Goal: Transaction & Acquisition: Purchase product/service

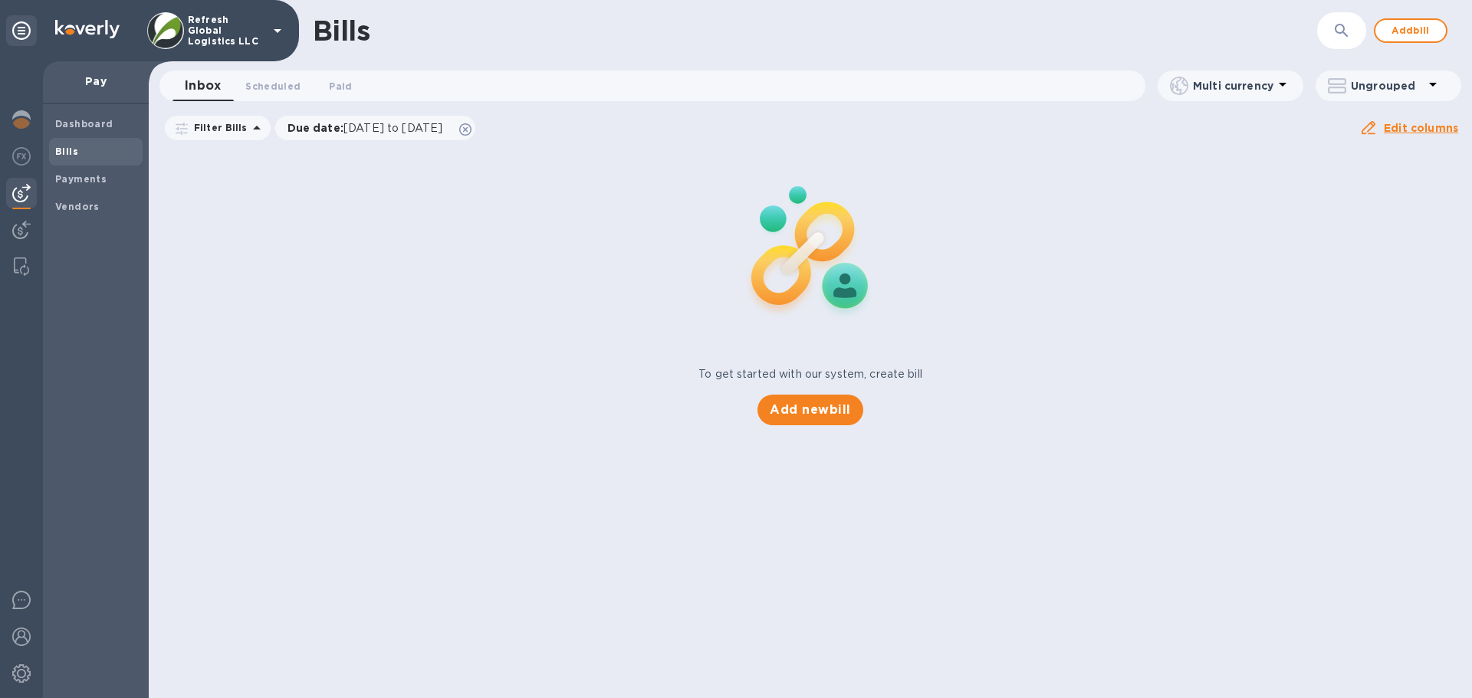
click at [202, 38] on p "Refresh Global Logistics LLC" at bounding box center [226, 31] width 77 height 32
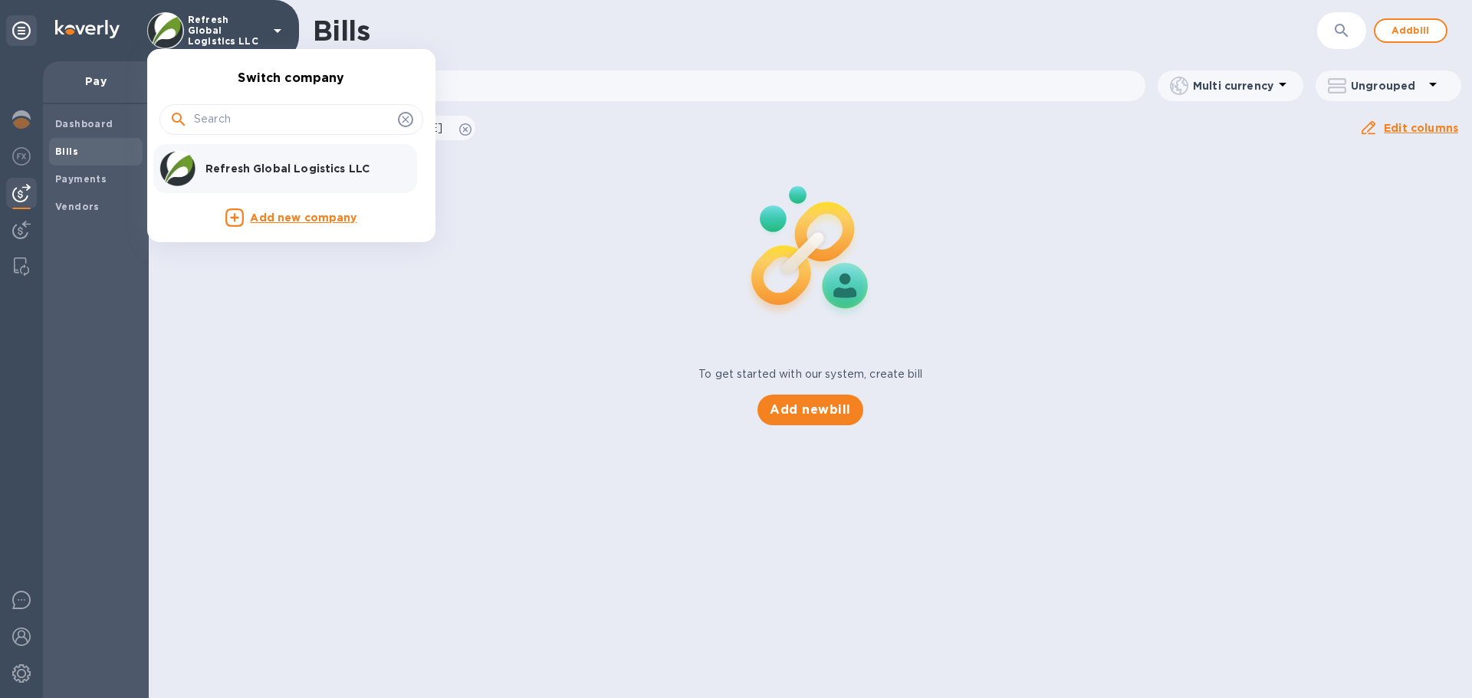
click at [265, 172] on p "Refresh Global Logistics LLC" at bounding box center [301, 168] width 193 height 15
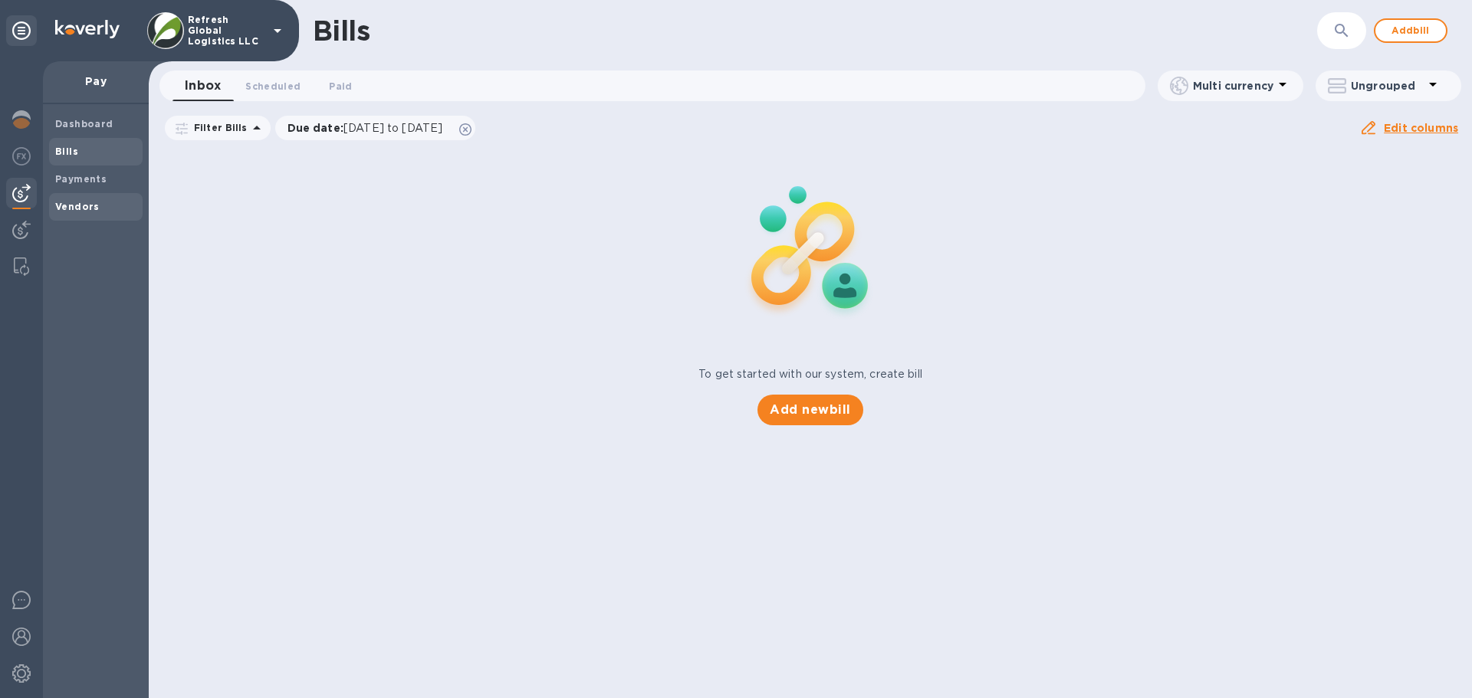
click at [74, 209] on b "Vendors" at bounding box center [77, 206] width 44 height 11
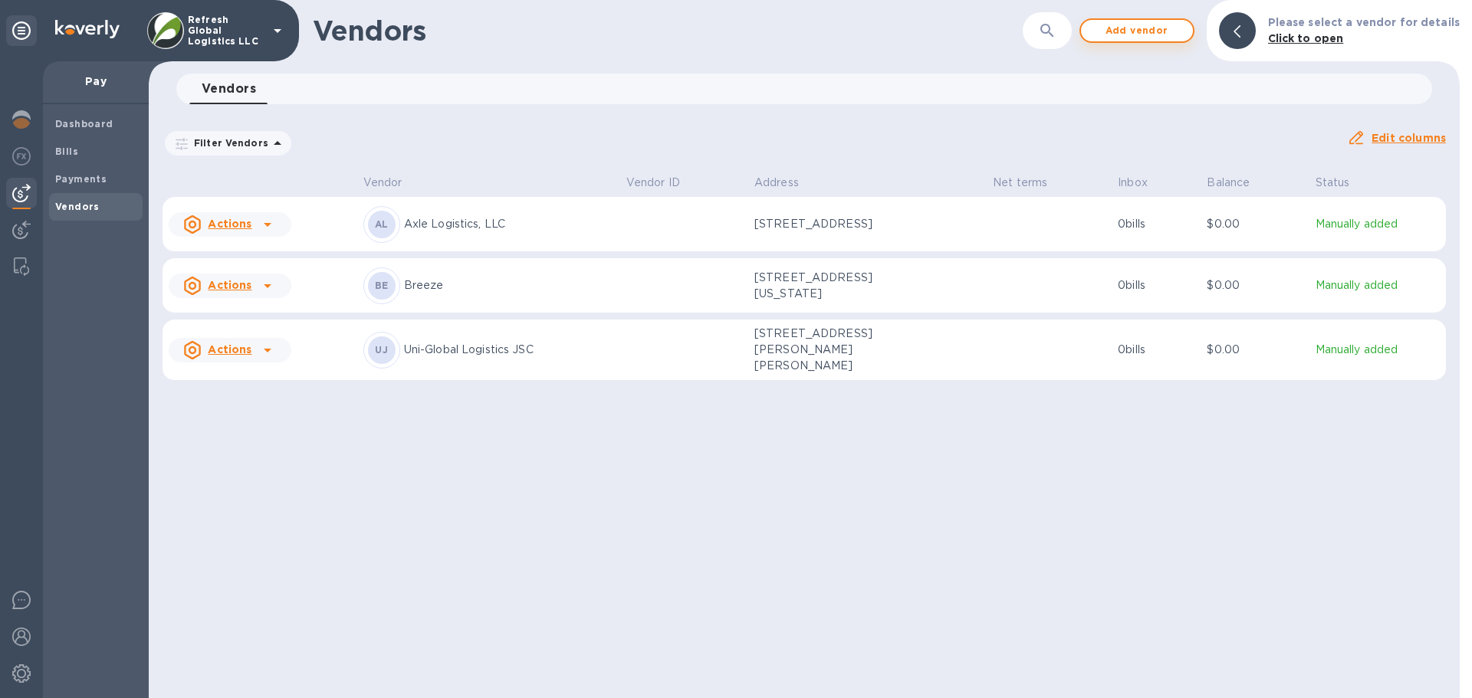
click at [1127, 34] on span "Add vendor" at bounding box center [1136, 30] width 87 height 18
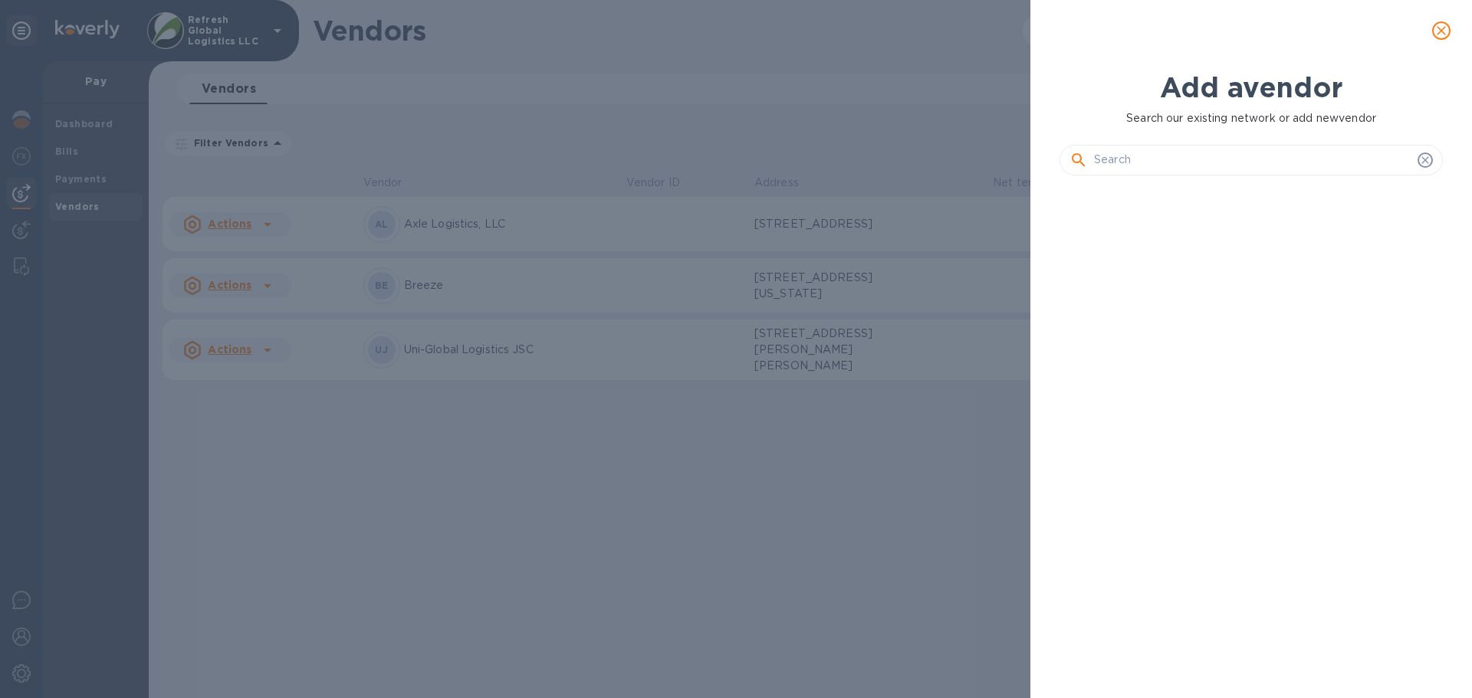
scroll to position [458, 389]
click at [1128, 158] on input "text" at bounding box center [1252, 160] width 317 height 23
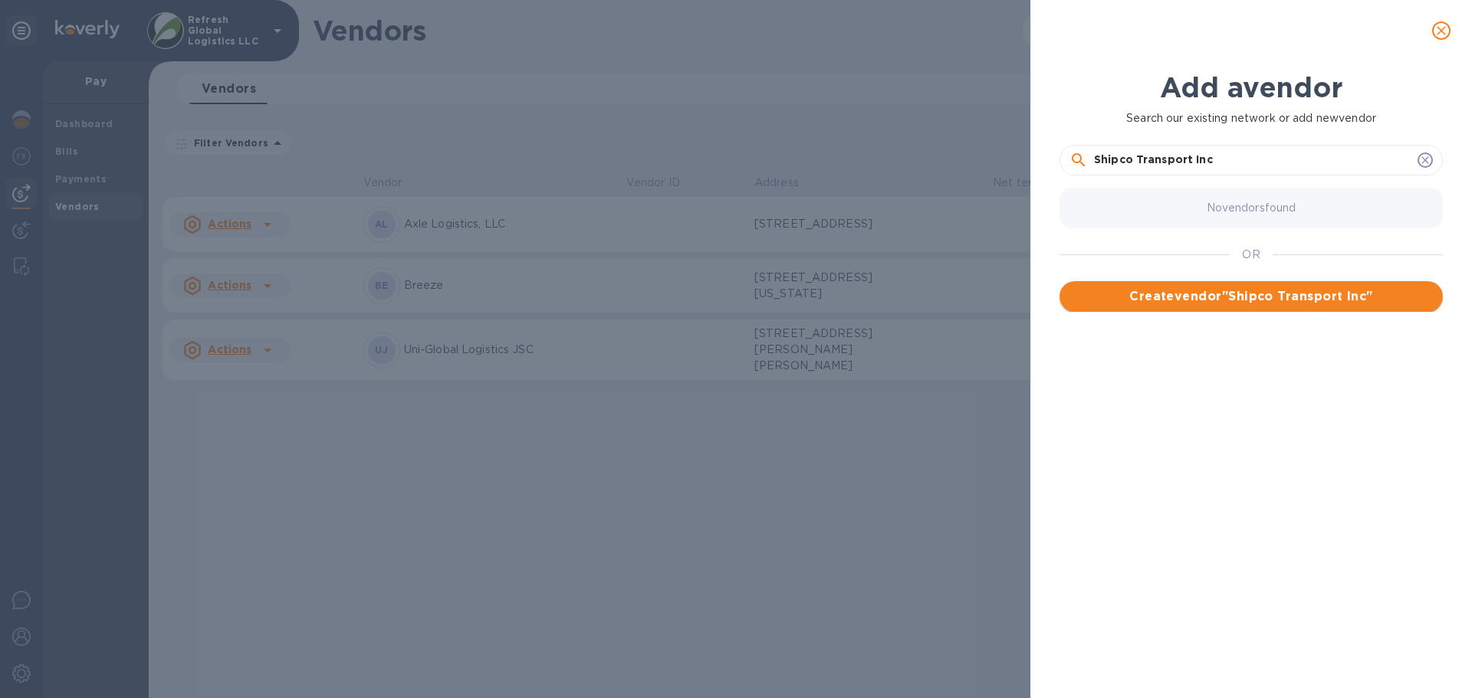
type input "Shipco Transport Inc"
click at [1258, 290] on span "Create vendor " Shipco Transport Inc "" at bounding box center [1251, 296] width 359 height 18
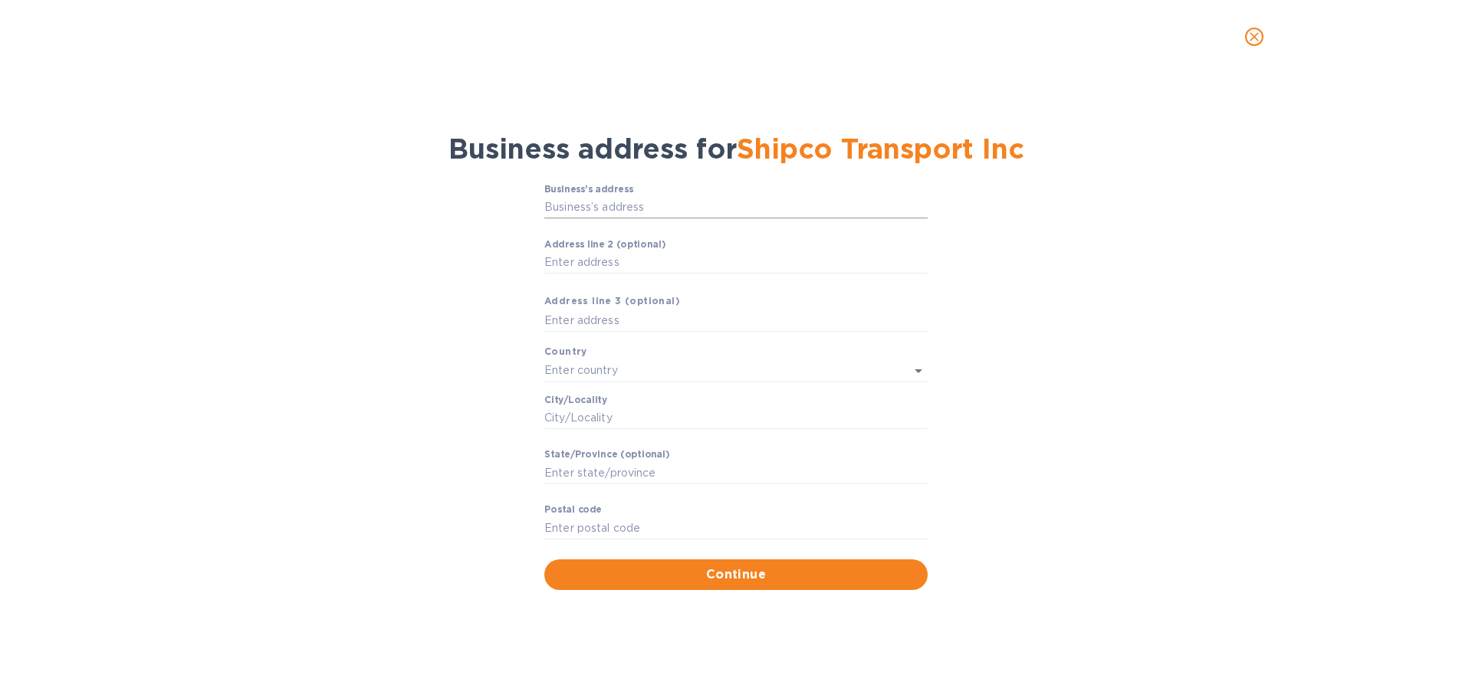
click at [577, 204] on input "Business’s аddress" at bounding box center [735, 207] width 383 height 23
click at [601, 211] on input "Business’s аddress" at bounding box center [735, 207] width 383 height 23
paste input "[STREET_ADDRESS][US_STATE]"
type input "[STREET_ADDRESS][US_STATE]"
type input "[GEOGRAPHIC_DATA]"
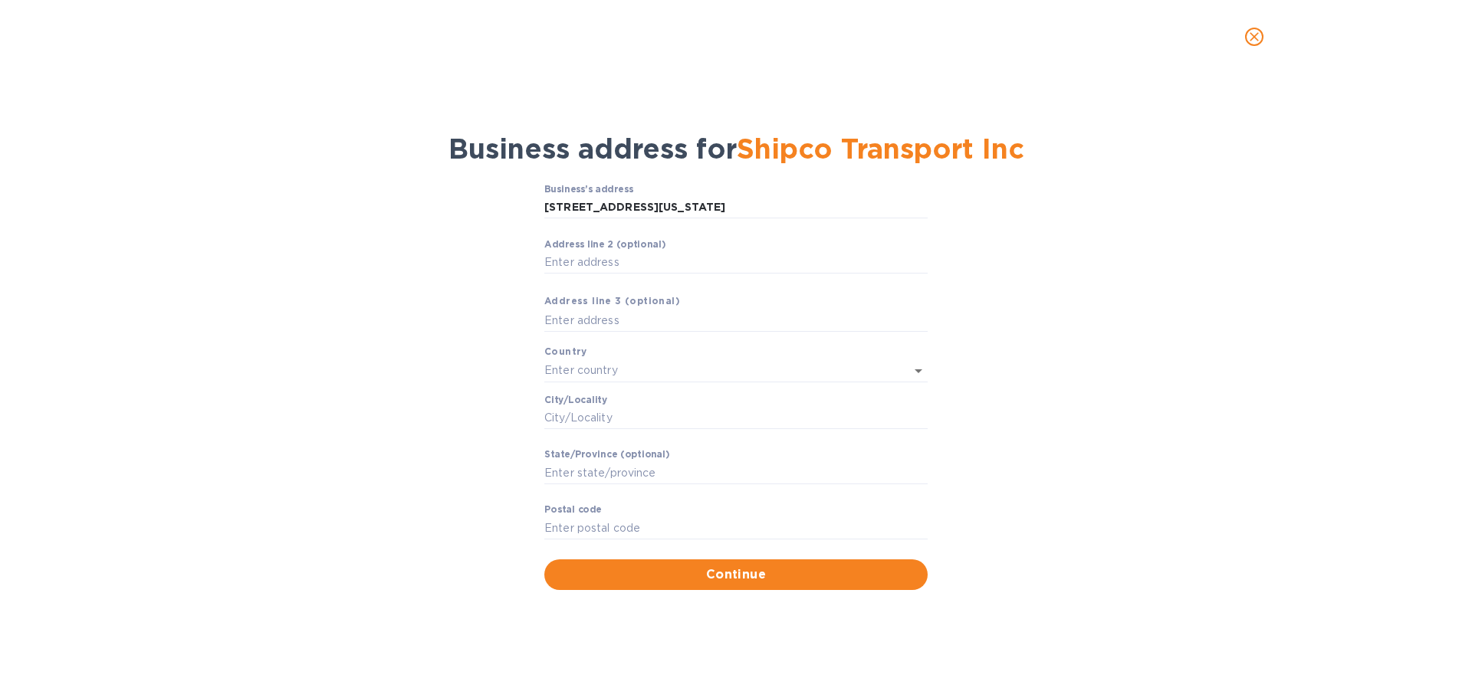
type input "Hoboken"
type input "NJ"
type input "07030"
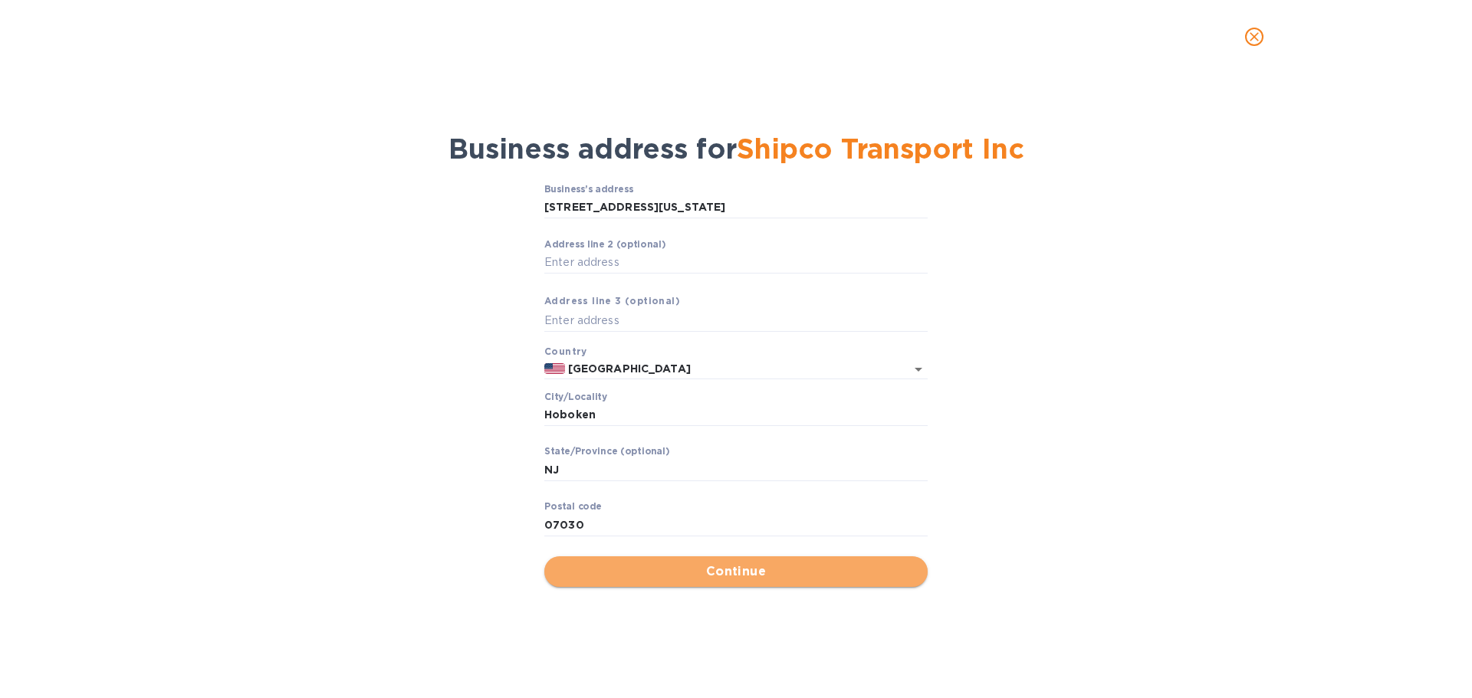
click at [732, 566] on span "Continue" at bounding box center [736, 572] width 359 height 18
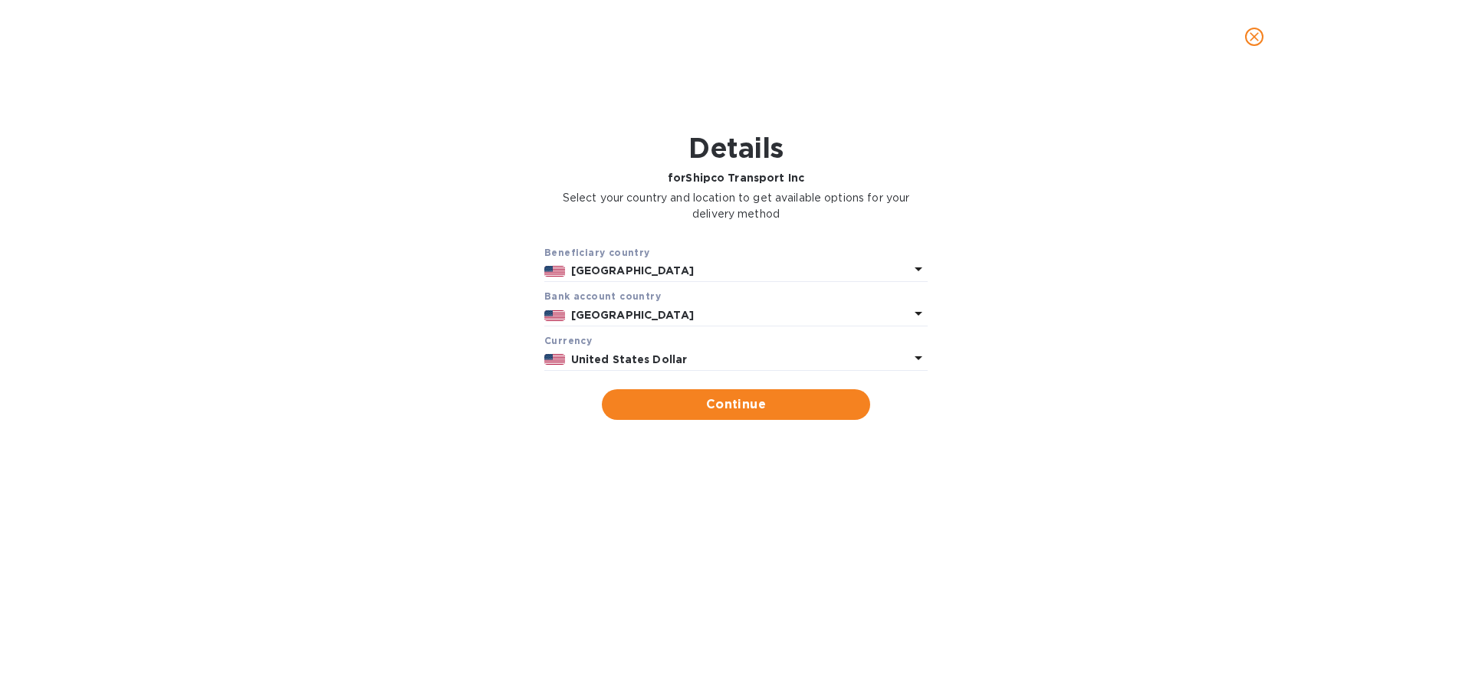
click at [918, 268] on icon at bounding box center [918, 269] width 18 height 18
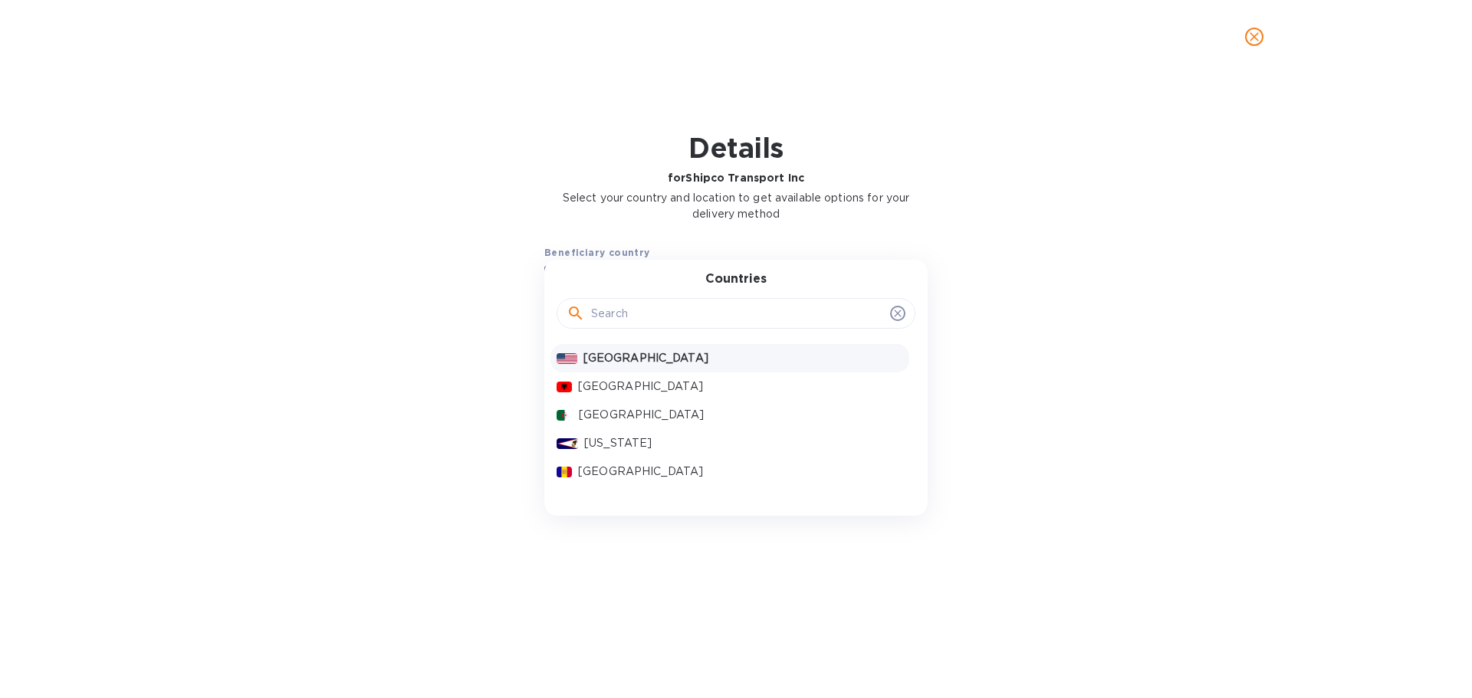
click at [918, 267] on div "Countries [GEOGRAPHIC_DATA] [GEOGRAPHIC_DATA] [GEOGRAPHIC_DATA] [US_STATE] [GEO…" at bounding box center [735, 388] width 383 height 256
click at [1066, 265] on div "Beneficiary country [GEOGRAPHIC_DATA] Countries [GEOGRAPHIC_DATA] [GEOGRAPHIC_D…" at bounding box center [736, 332] width 1432 height 195
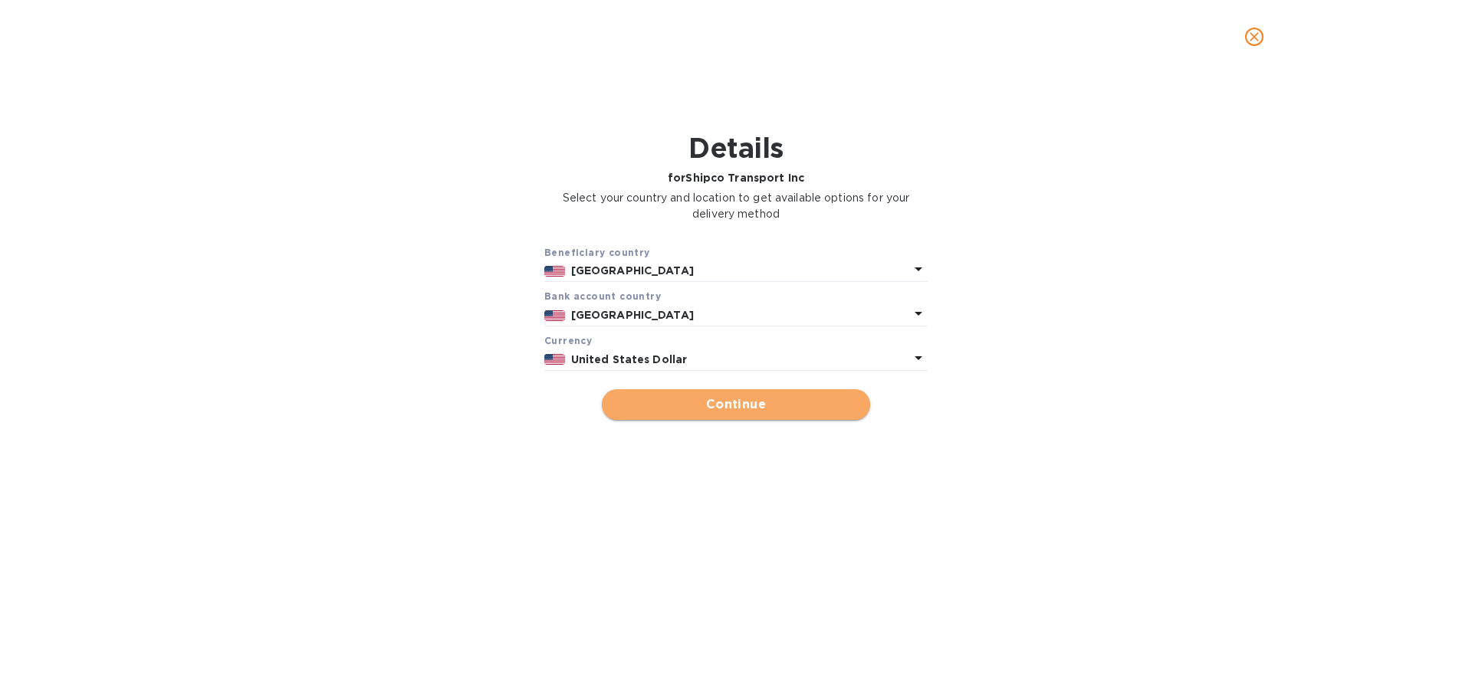
click at [737, 399] on span "Continue" at bounding box center [736, 405] width 244 height 18
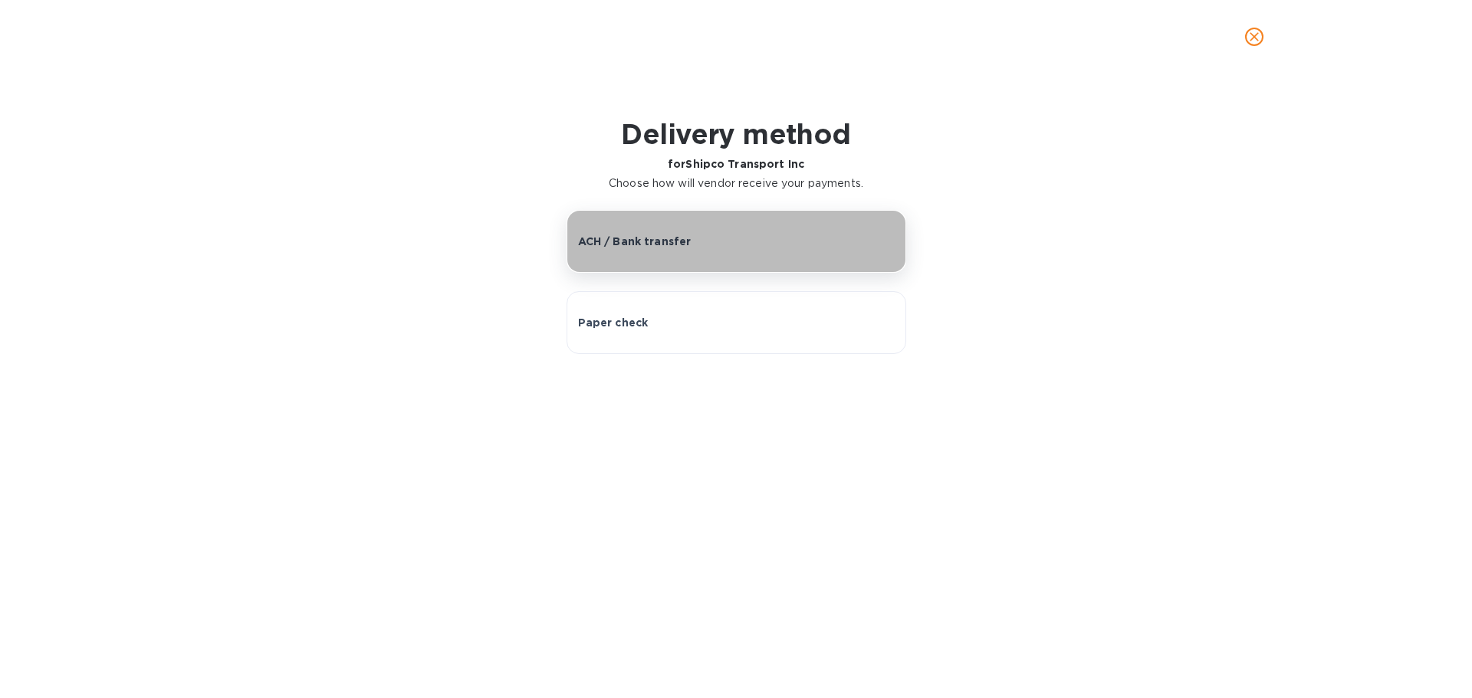
click at [644, 235] on p "ACH / Bank transfer" at bounding box center [634, 241] width 113 height 15
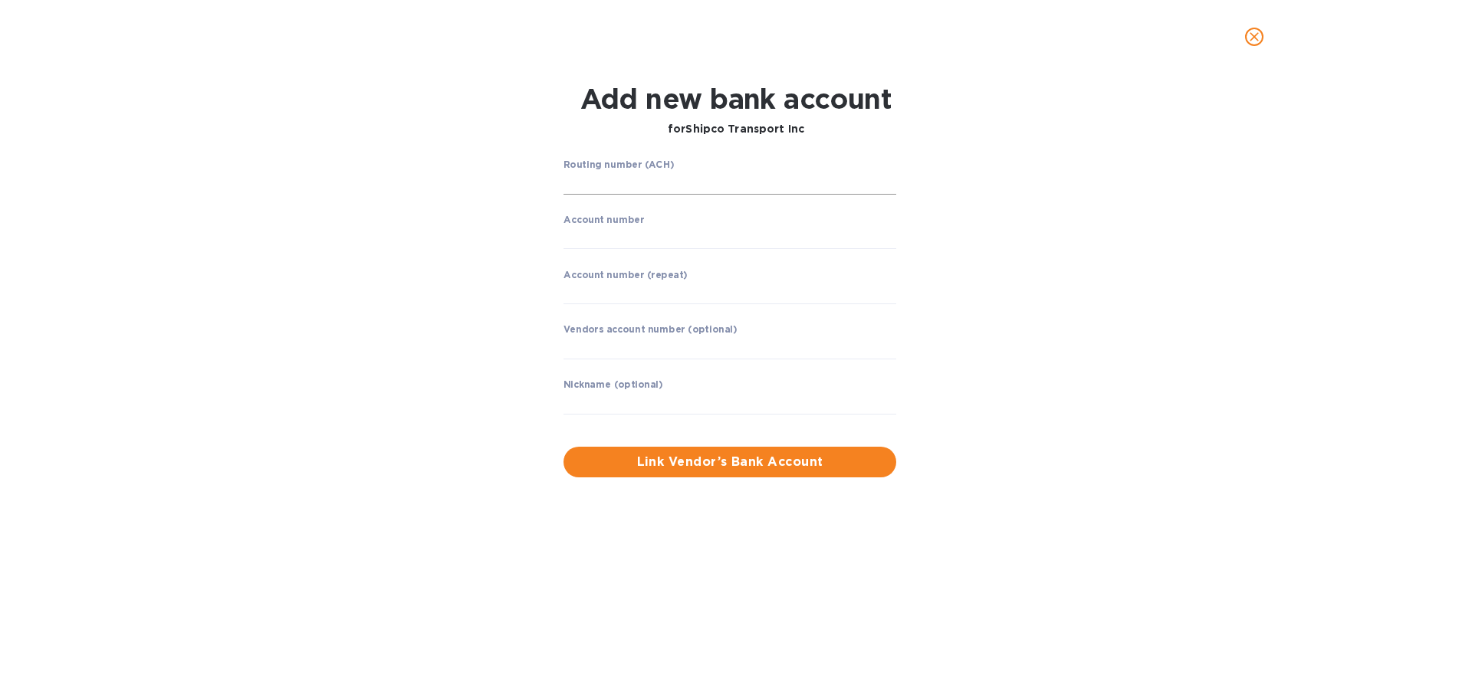
click at [615, 182] on input "string" at bounding box center [729, 183] width 333 height 23
click at [602, 185] on input "string" at bounding box center [729, 183] width 333 height 23
type input "043000096"
click at [609, 232] on input "string" at bounding box center [729, 237] width 333 height 23
type input "1026683617"
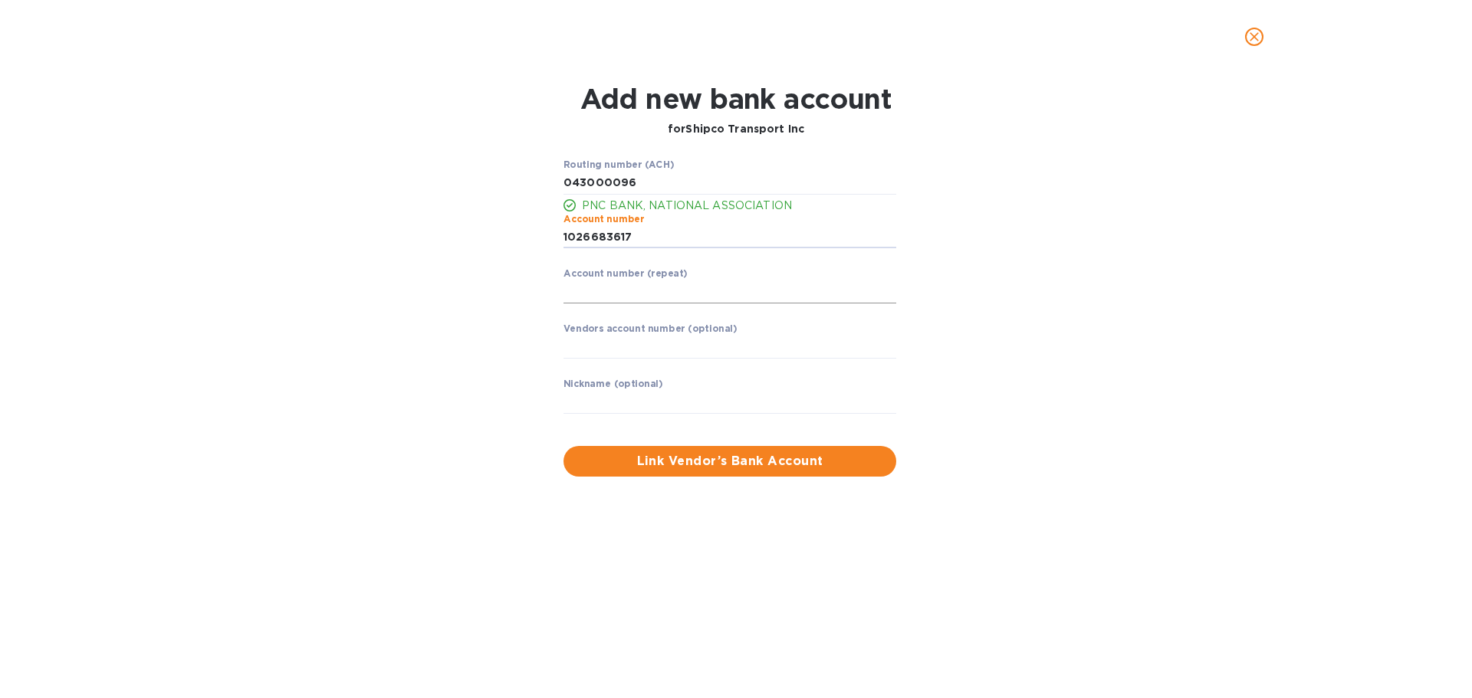
click at [608, 285] on input "string" at bounding box center [729, 292] width 333 height 23
type input "1026683617"
click at [583, 353] on input "text" at bounding box center [729, 347] width 333 height 23
click at [573, 401] on input "text" at bounding box center [729, 402] width 333 height 23
type input "Shipco"
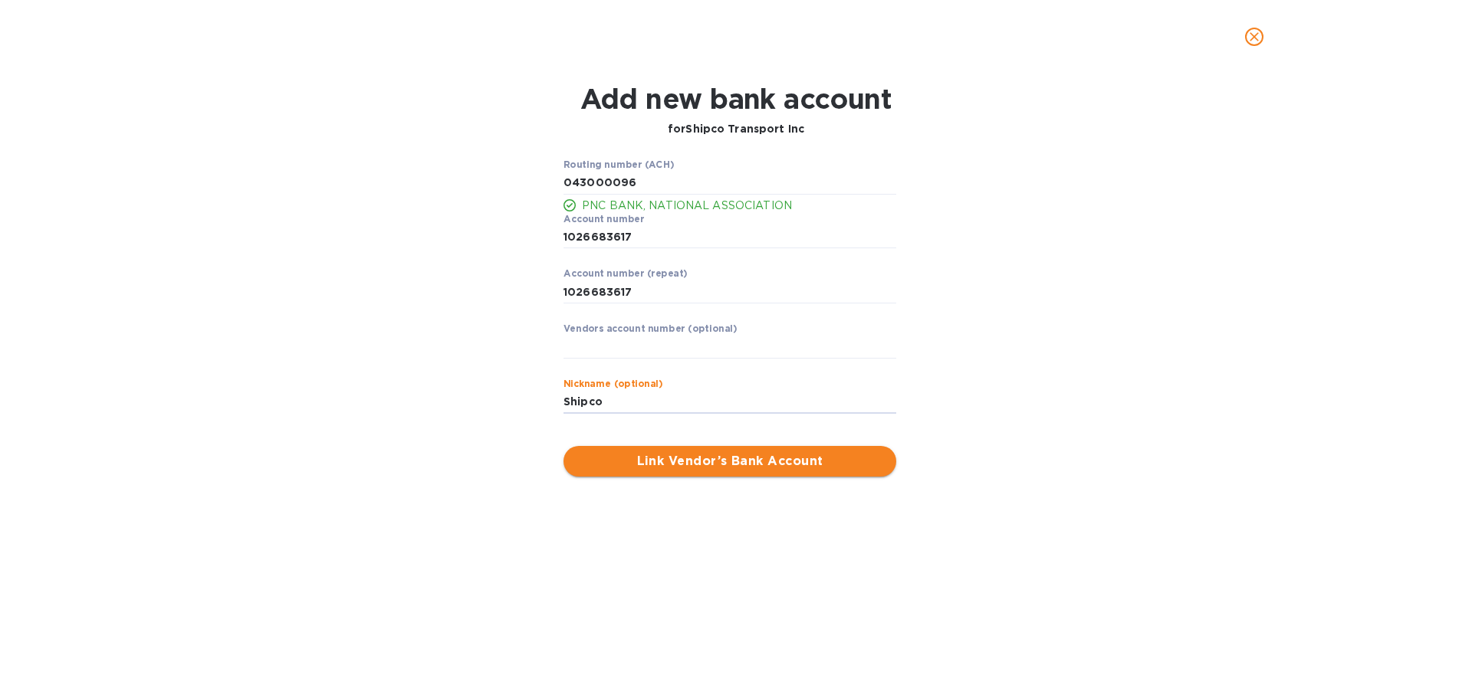
click at [701, 458] on span "Link Vendor’s Bank Account" at bounding box center [730, 461] width 308 height 18
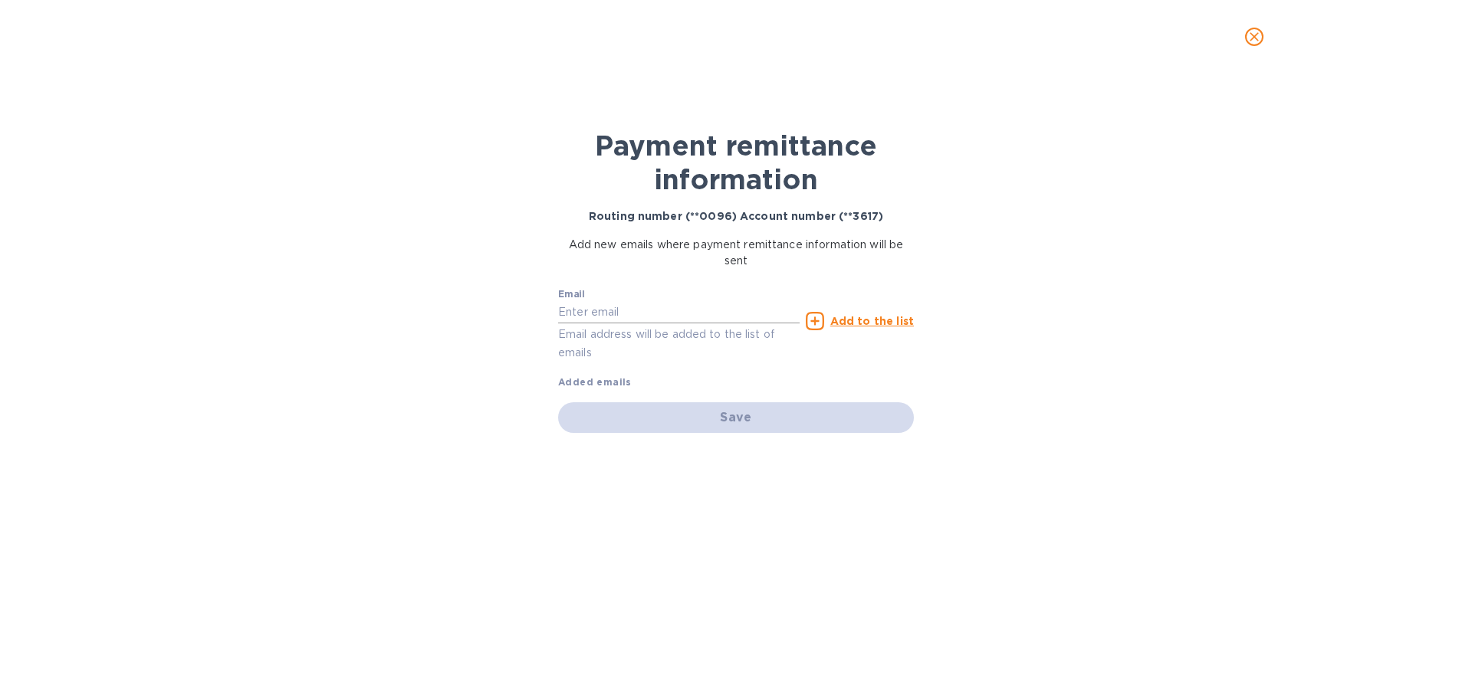
click at [613, 317] on input "text" at bounding box center [678, 312] width 241 height 23
type input "[EMAIL_ADDRESS][DOMAIN_NAME]"
click at [855, 320] on u "Add to the list" at bounding box center [872, 321] width 84 height 12
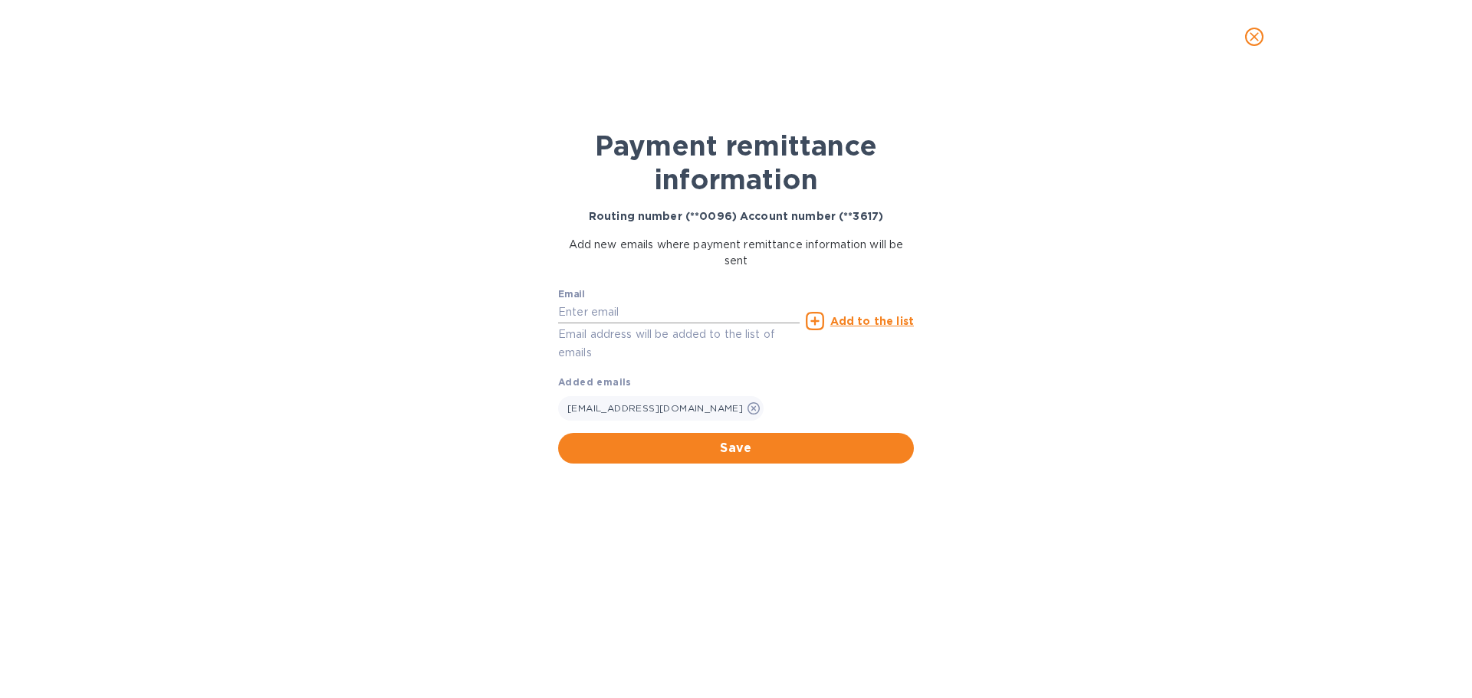
click at [589, 314] on input "text" at bounding box center [678, 312] width 241 height 23
type input "[EMAIL_ADDRESS][DOMAIN_NAME]"
click at [886, 322] on u "Add to the list" at bounding box center [872, 321] width 84 height 12
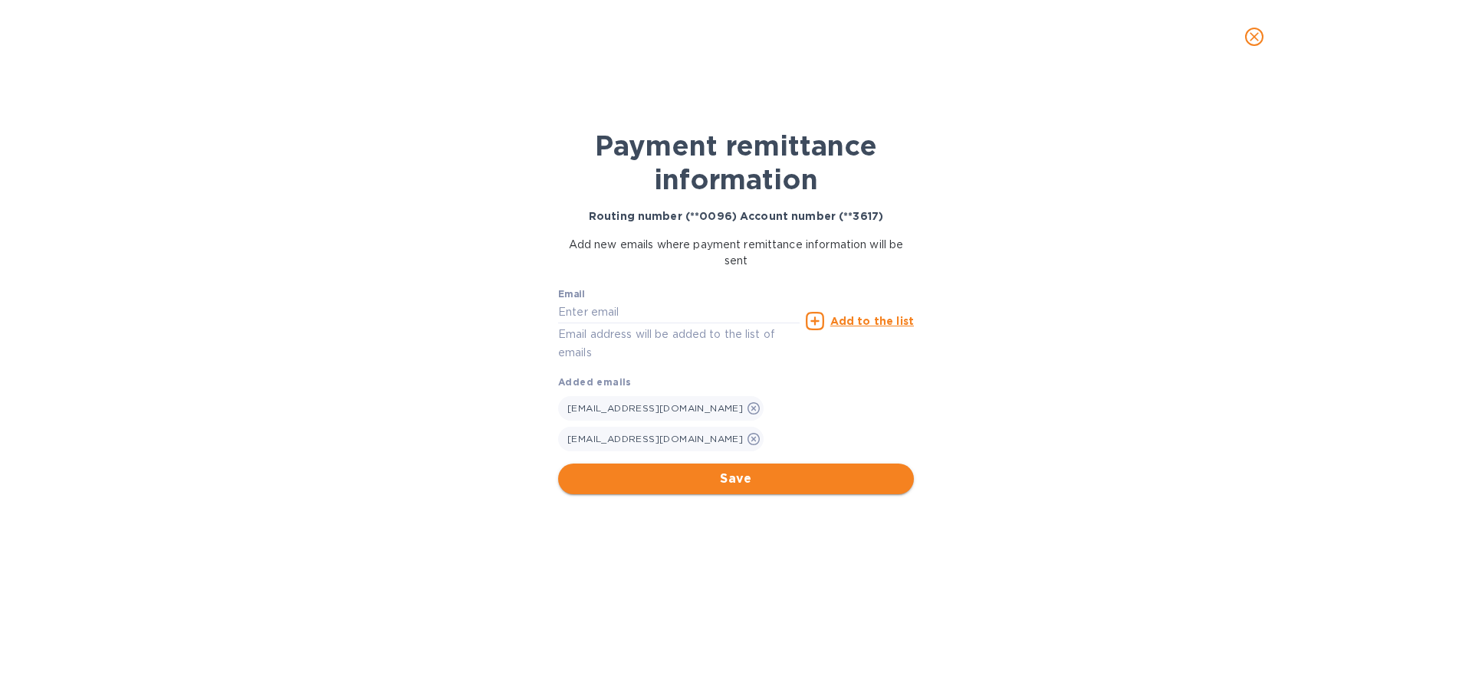
click at [761, 470] on span "Save" at bounding box center [735, 479] width 331 height 18
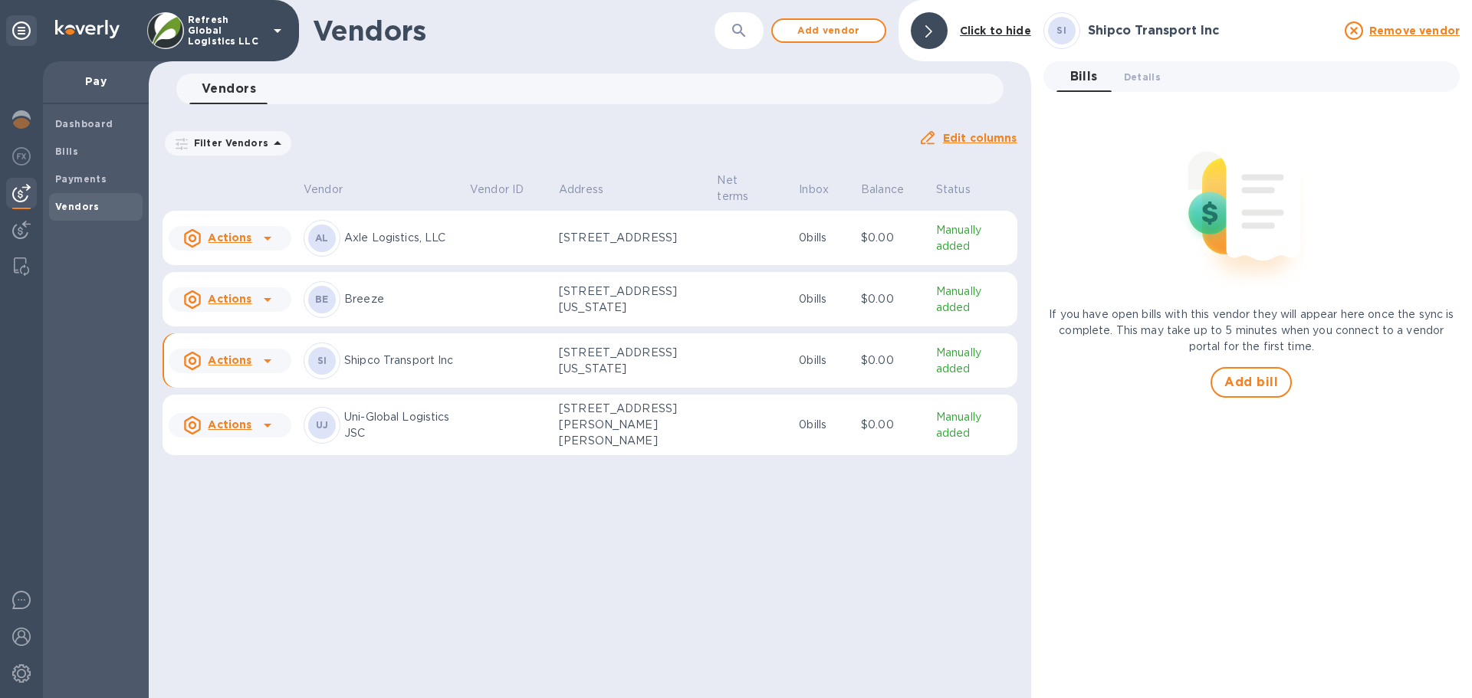
click at [261, 366] on icon at bounding box center [267, 361] width 18 height 18
click at [252, 428] on b "Add new bill" at bounding box center [247, 429] width 71 height 12
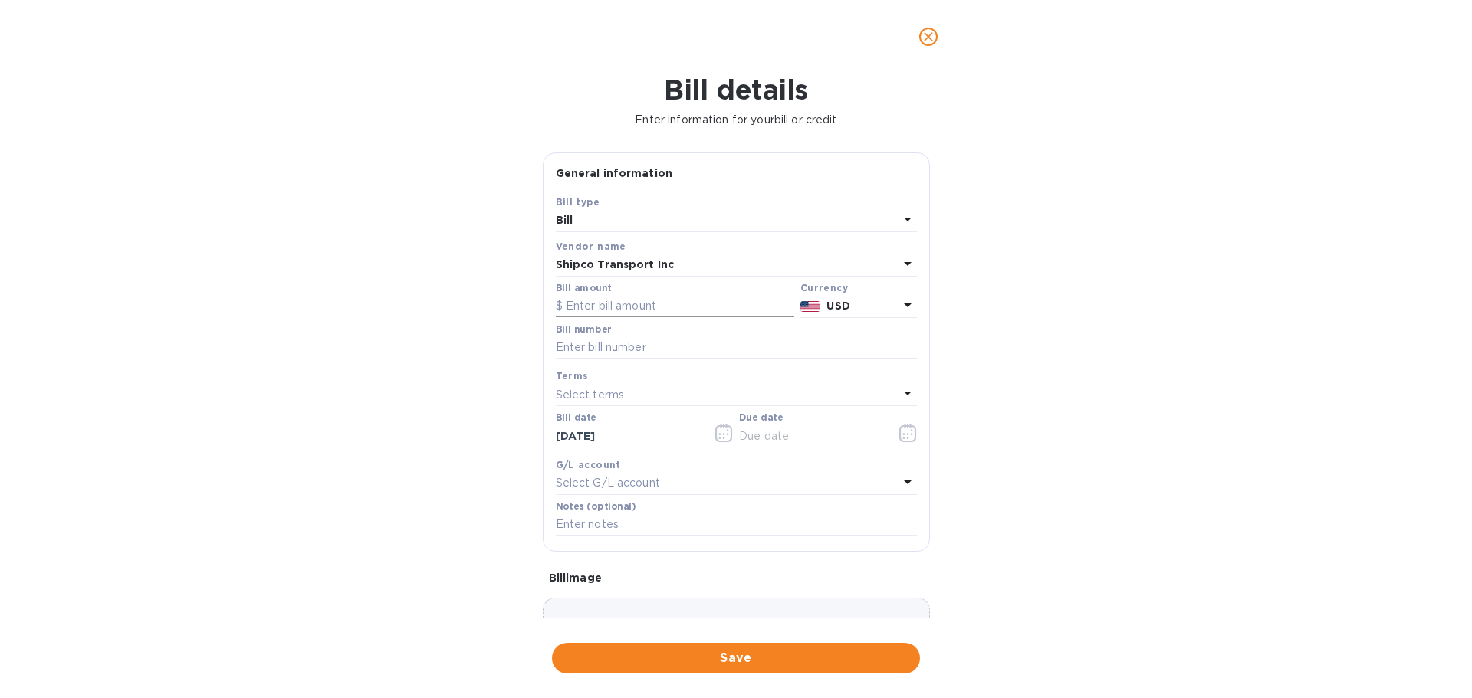
click at [582, 304] on input "text" at bounding box center [675, 306] width 238 height 23
type input "44.10"
click at [606, 347] on input "text" at bounding box center [736, 348] width 361 height 23
paste input "18527554"
type input "18527554"
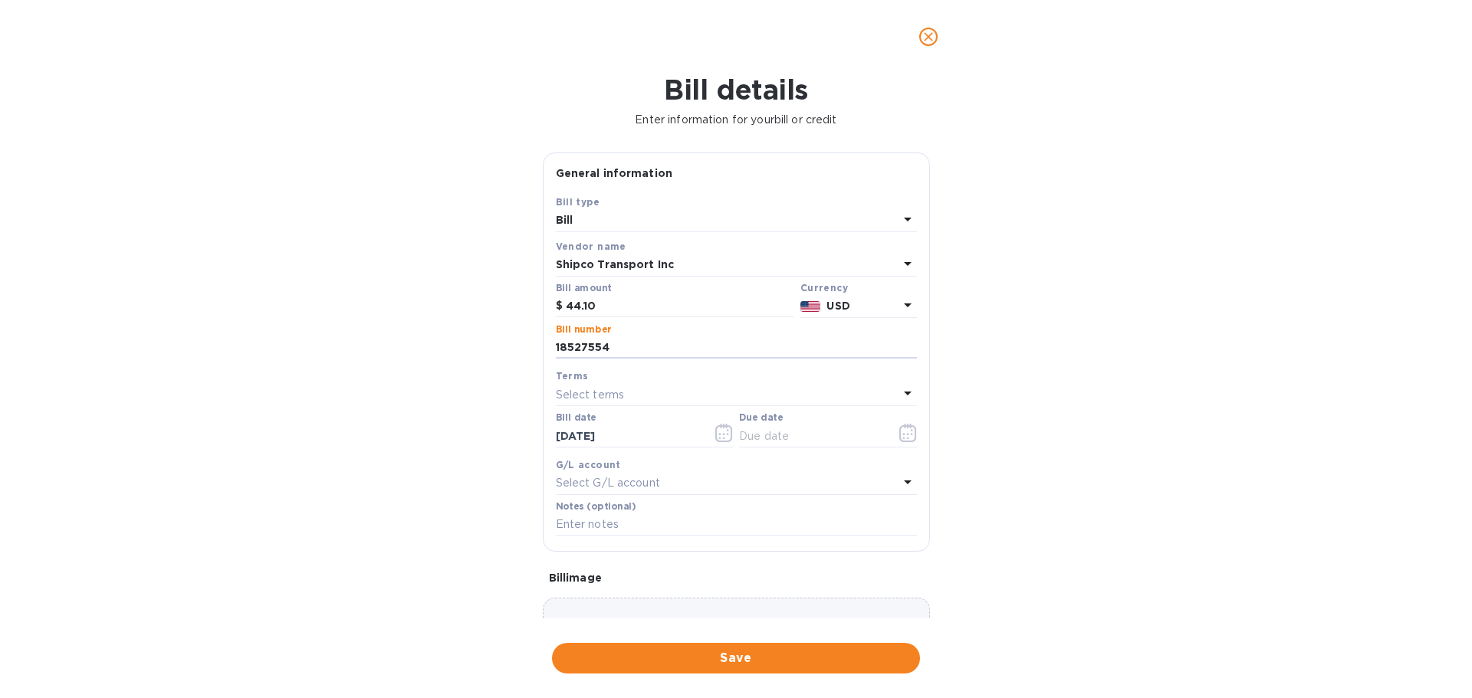
click at [588, 392] on p "Select terms" at bounding box center [590, 395] width 69 height 16
click at [588, 593] on p "CIA" at bounding box center [730, 596] width 324 height 16
type input "[DATE]"
click at [606, 483] on p "Select G/L account" at bounding box center [608, 483] width 104 height 16
click at [626, 529] on input "text" at bounding box center [738, 526] width 271 height 23
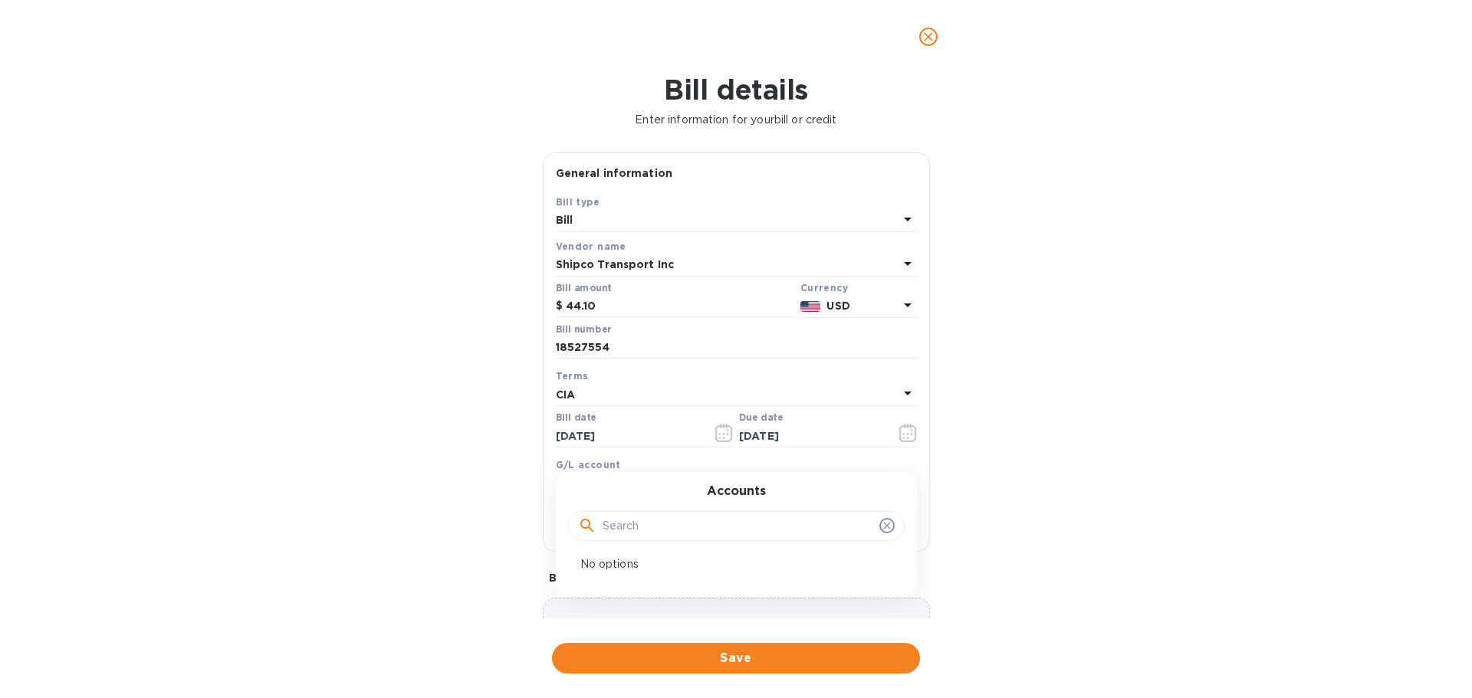
click at [655, 528] on input "text" at bounding box center [738, 526] width 271 height 23
type input "10613"
click at [623, 562] on p "No matches" at bounding box center [730, 565] width 300 height 16
click at [881, 529] on icon at bounding box center [887, 526] width 12 height 12
drag, startPoint x: 678, startPoint y: 537, endPoint x: 637, endPoint y: 531, distance: 41.9
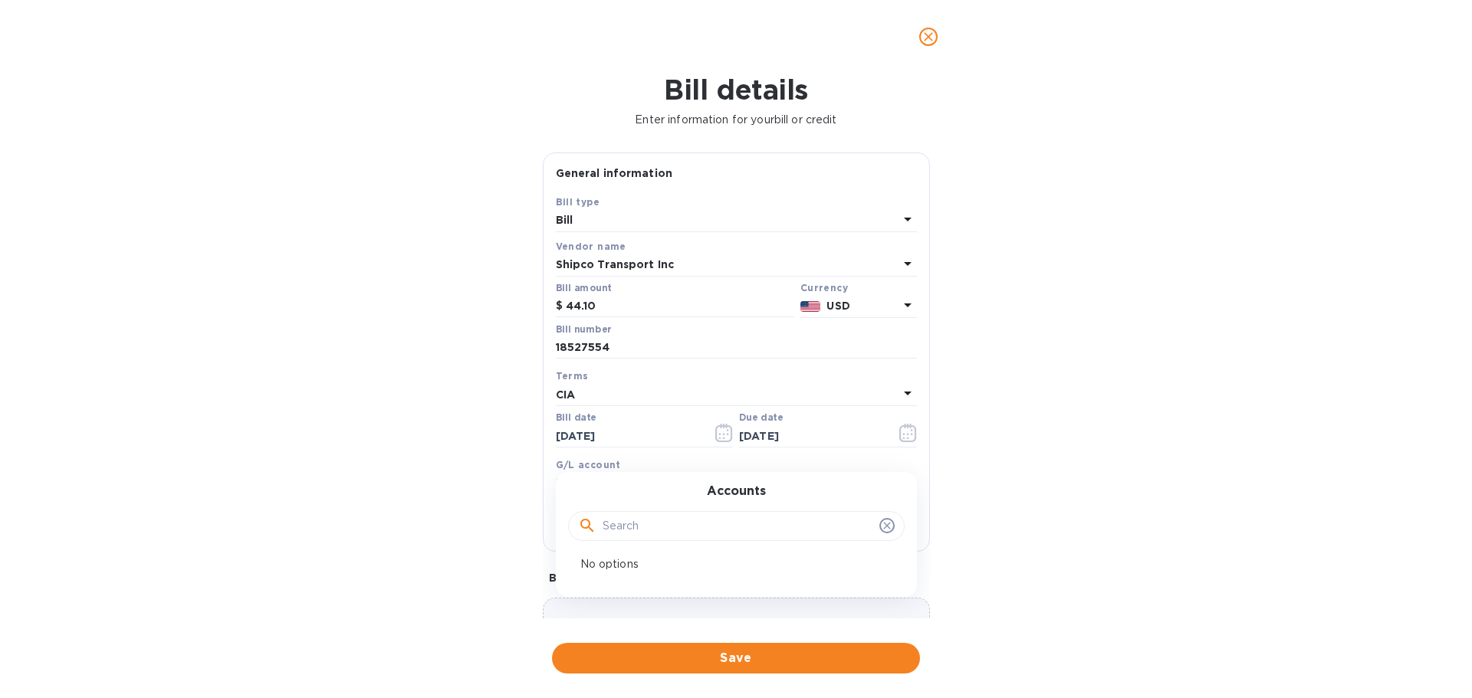
click at [677, 537] on input "text" at bounding box center [738, 526] width 271 height 23
type input "R"
click at [1110, 480] on div "Bill details Enter information for your bill or credit General information Save…" at bounding box center [736, 386] width 1472 height 625
click at [904, 481] on icon at bounding box center [908, 483] width 8 height 4
click at [615, 569] on p "No options" at bounding box center [730, 565] width 300 height 16
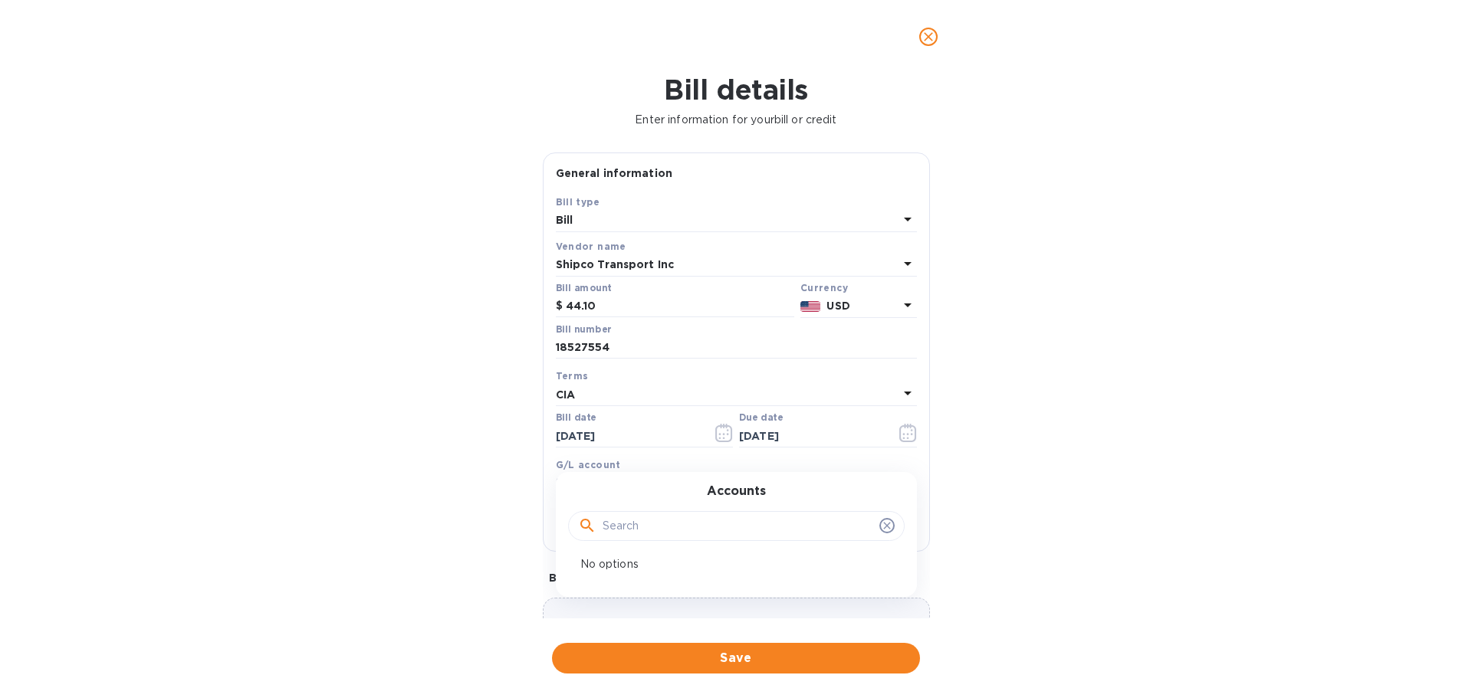
click at [1152, 455] on div "Bill details Enter information for your bill or credit General information Save…" at bounding box center [736, 386] width 1472 height 625
click at [577, 523] on input "text" at bounding box center [736, 525] width 361 height 23
click at [578, 526] on input "text" at bounding box center [736, 525] width 361 height 23
paste input "83362648"
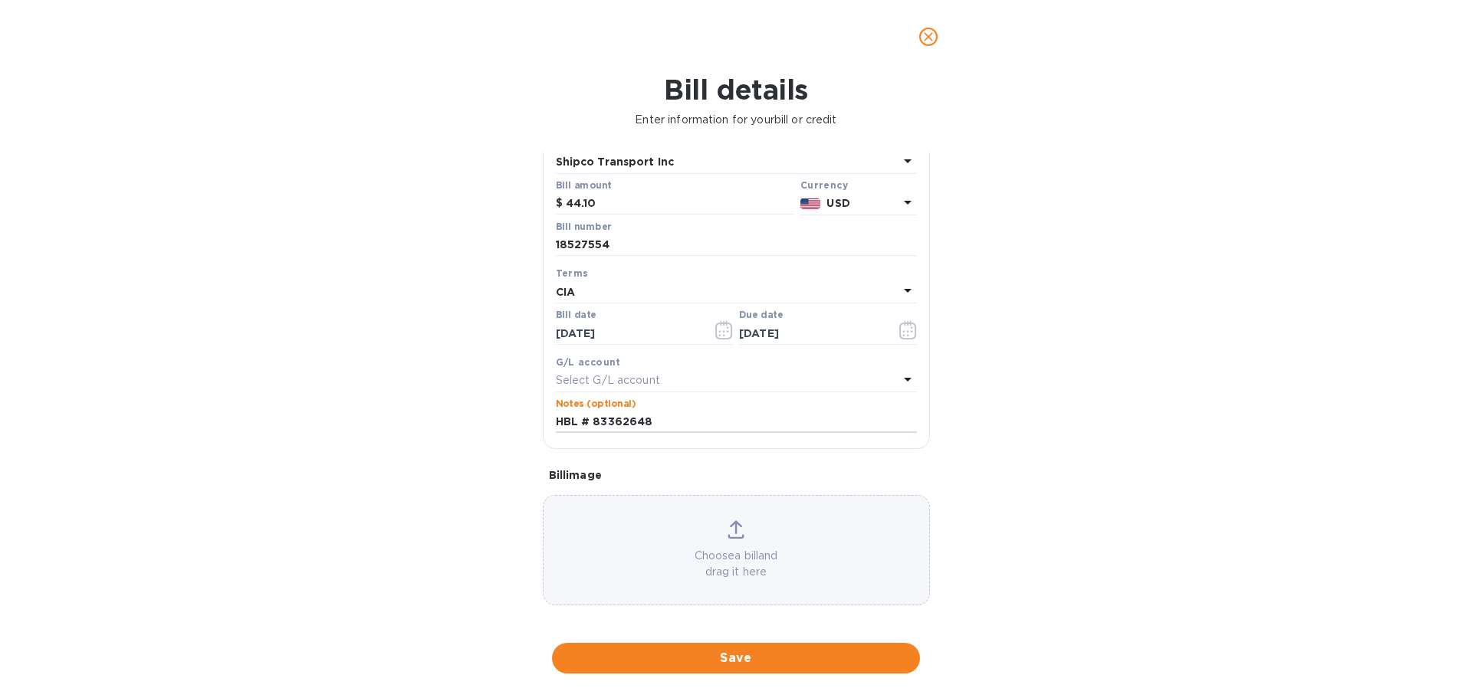
scroll to position [108, 0]
type input "HBL # 83362648"
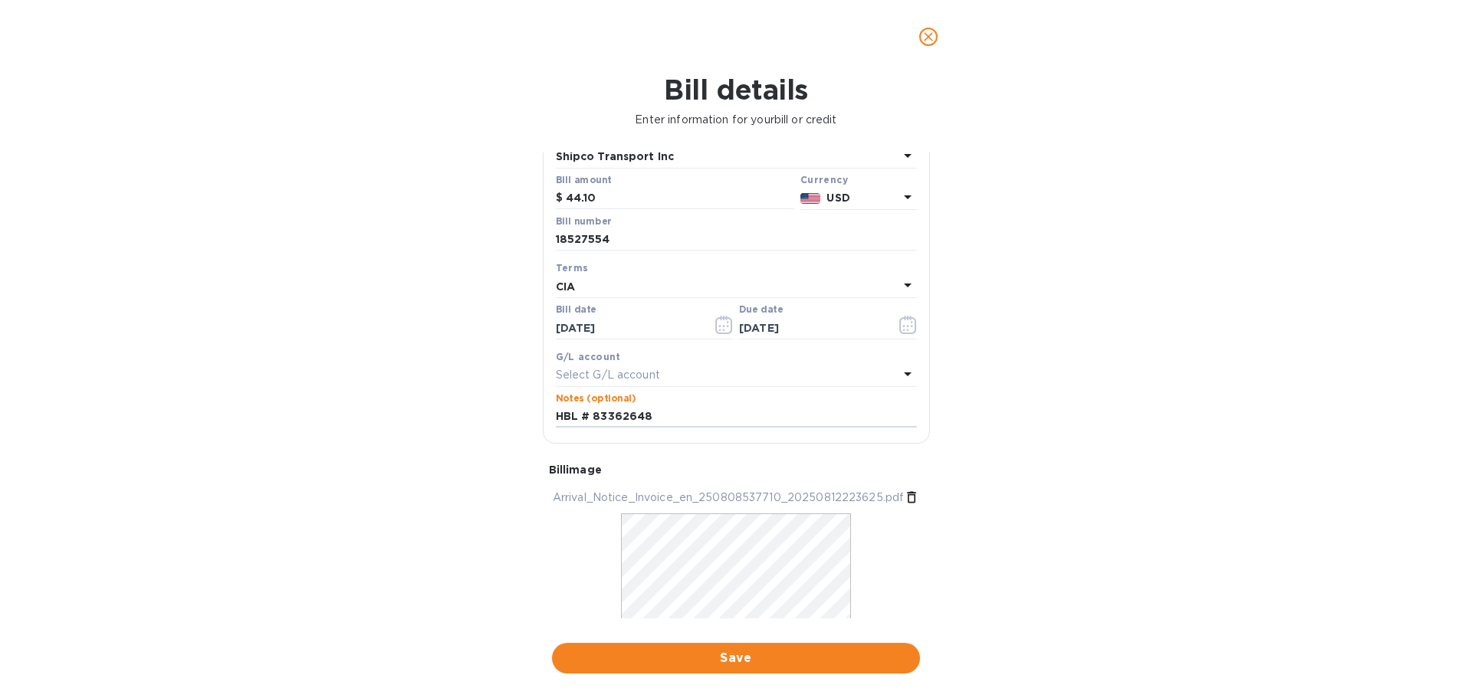
scroll to position [155, 0]
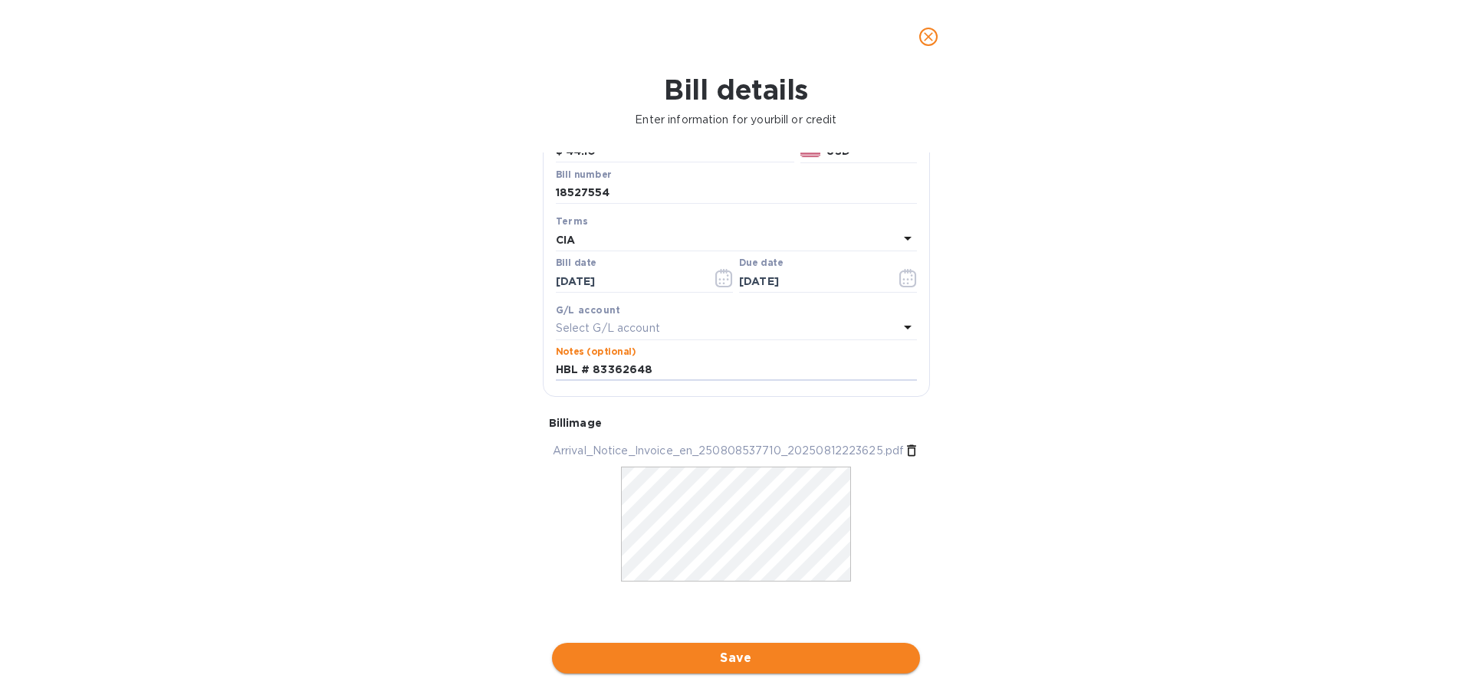
click at [738, 656] on span "Save" at bounding box center [735, 658] width 343 height 18
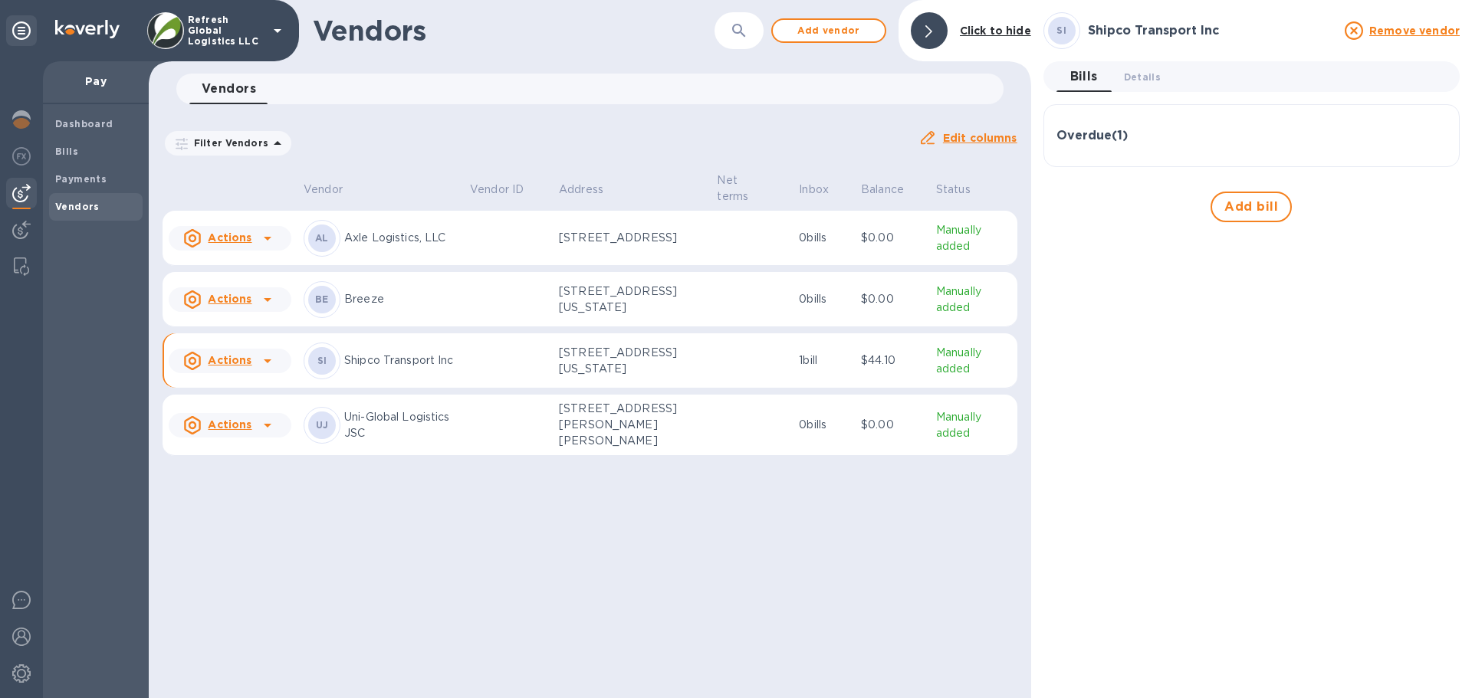
click at [248, 366] on u "Actions" at bounding box center [230, 360] width 44 height 12
click at [560, 372] on div at bounding box center [736, 349] width 1472 height 698
click at [628, 384] on td "[STREET_ADDRESS][US_STATE]" at bounding box center [632, 360] width 158 height 55
click at [1104, 138] on h3 "Overdue ( 1 )" at bounding box center [1091, 136] width 71 height 15
click at [1142, 77] on span "Details 0" at bounding box center [1142, 77] width 37 height 16
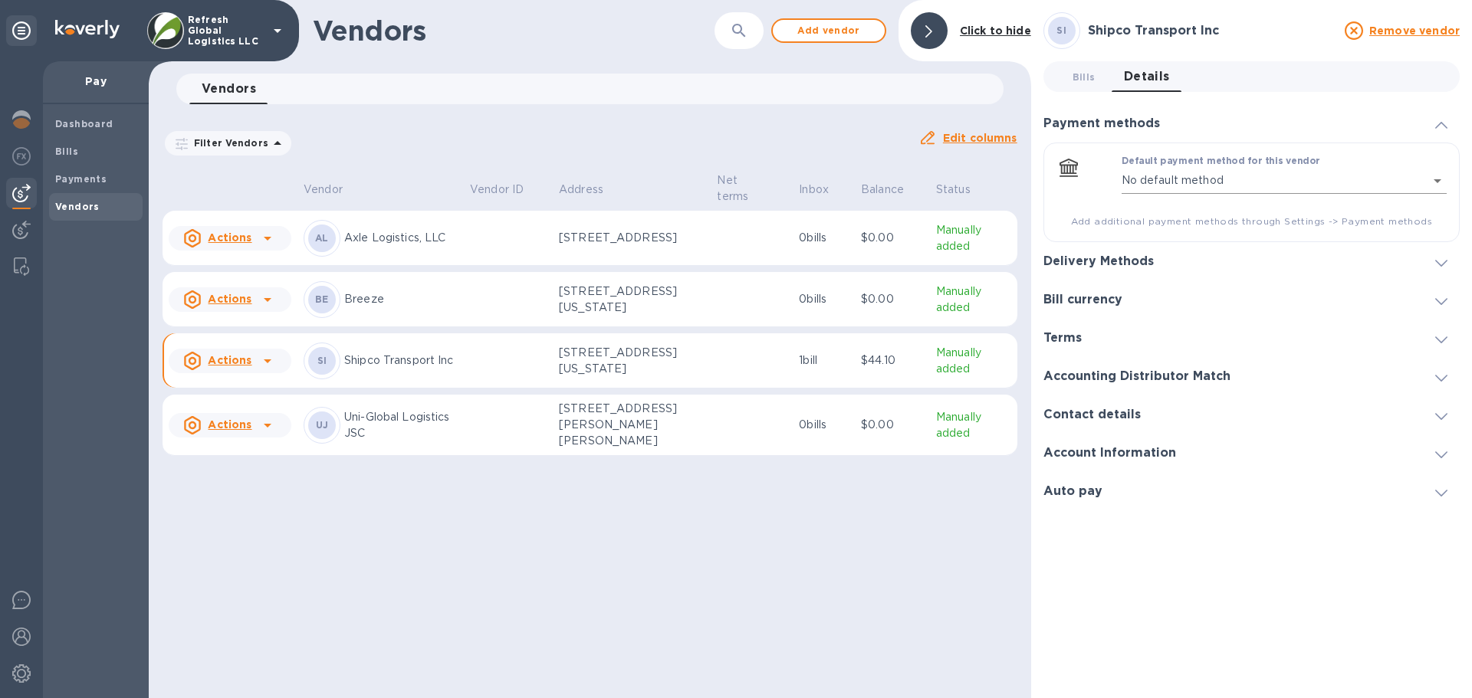
click at [1340, 182] on body "Refresh Global Logistics LLC Pay Dashboard Bills Payments Vendors Vendors ​ Add…" at bounding box center [736, 349] width 1472 height 698
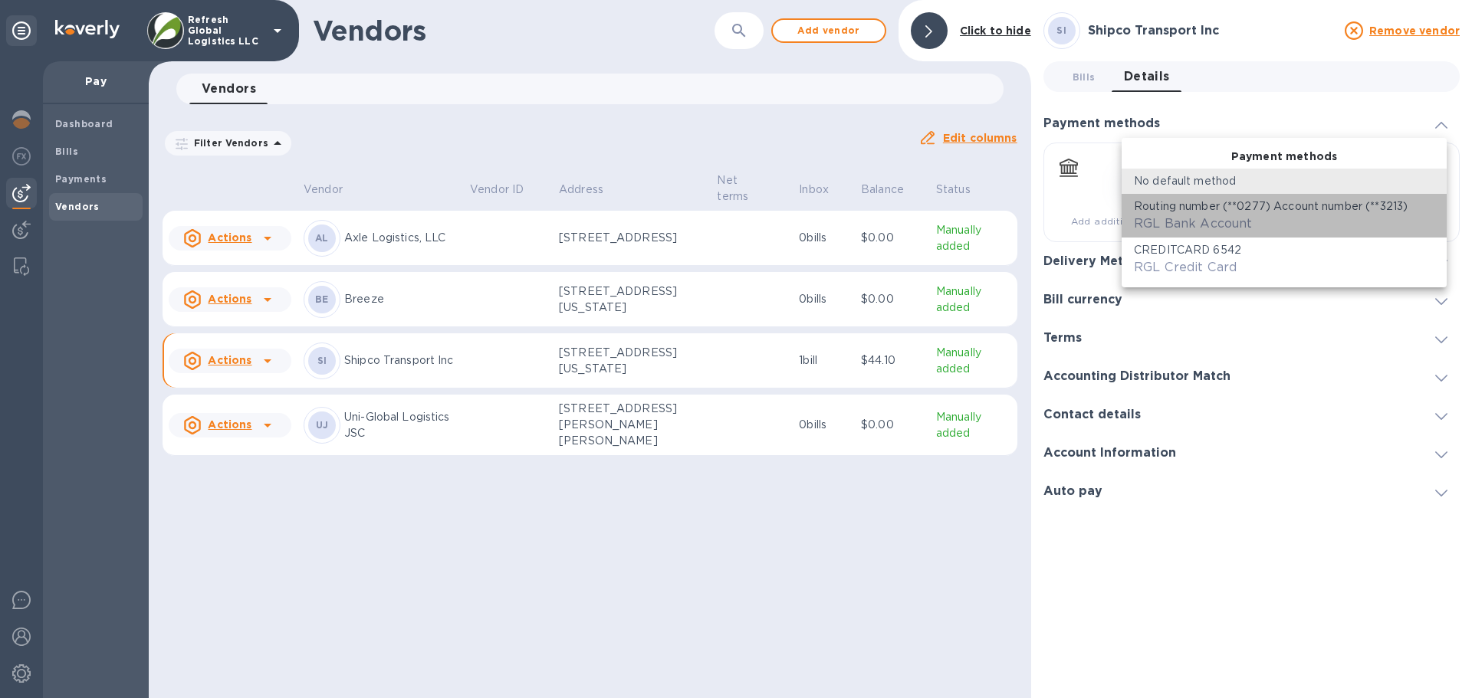
click at [1178, 218] on span "RGL Bank Account" at bounding box center [1193, 223] width 118 height 15
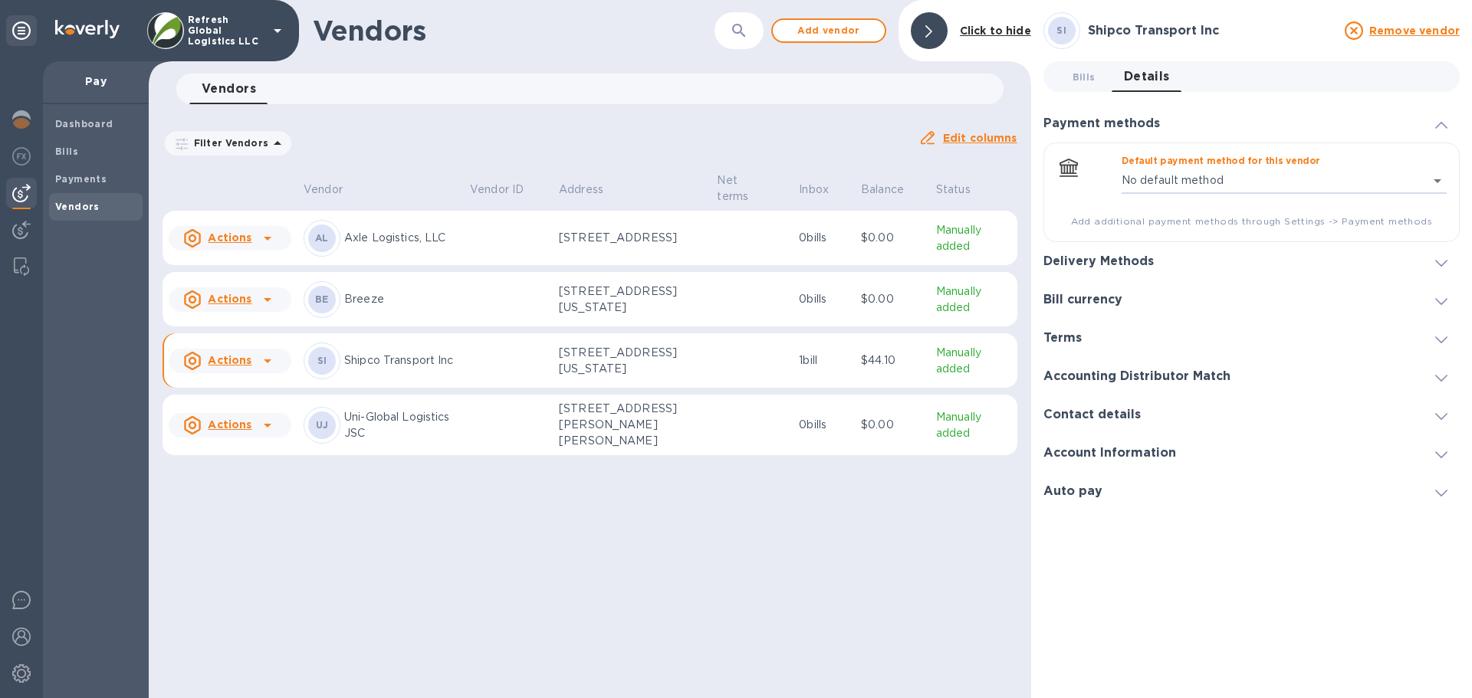
type input "1117811750264379991198815467900016"
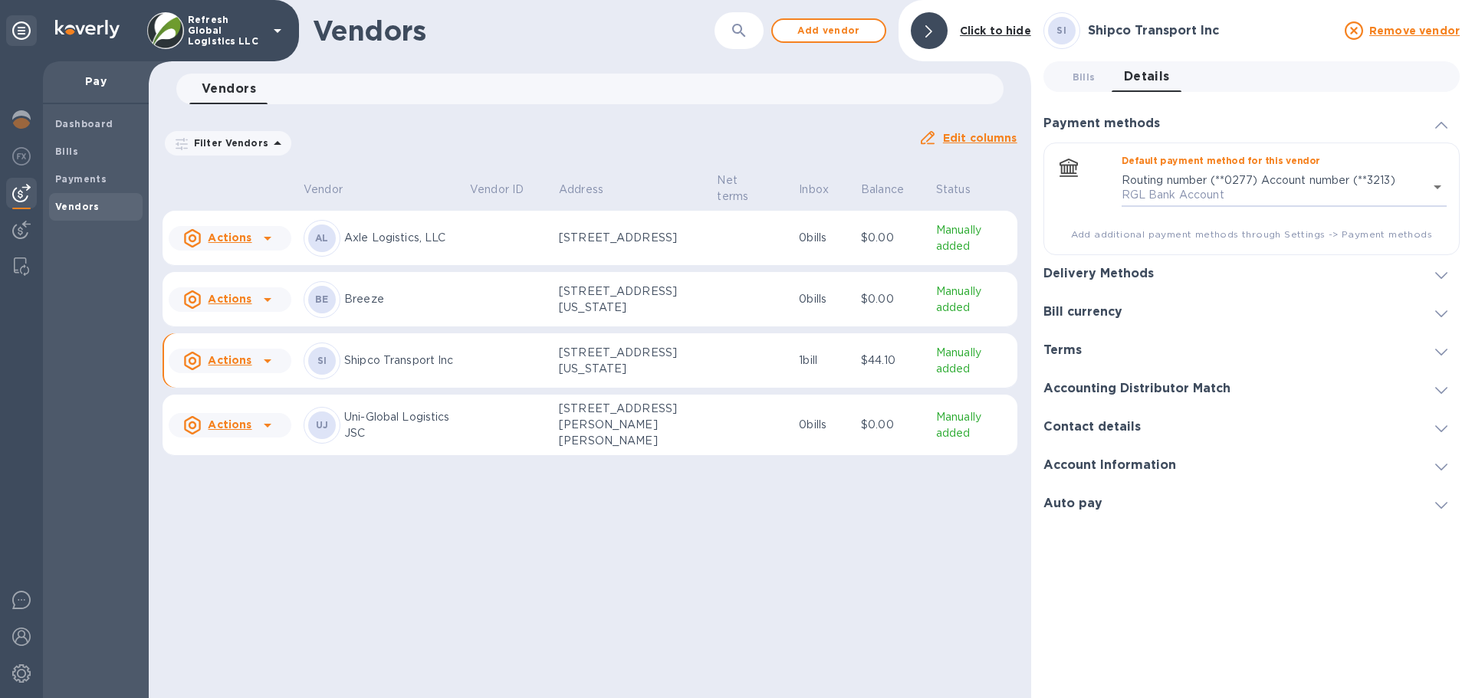
click at [1105, 275] on h3 "Delivery Methods" at bounding box center [1098, 274] width 110 height 15
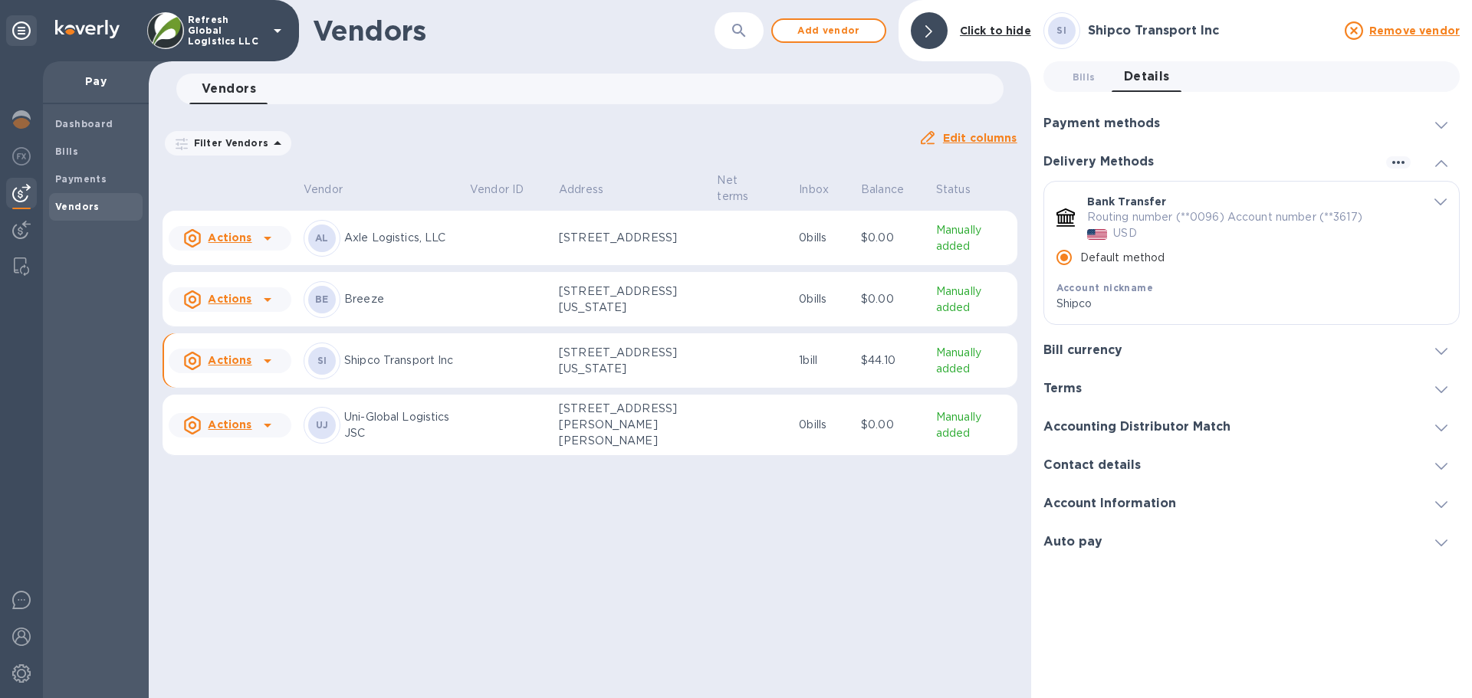
click at [1444, 196] on span "default-method" at bounding box center [1440, 201] width 12 height 15
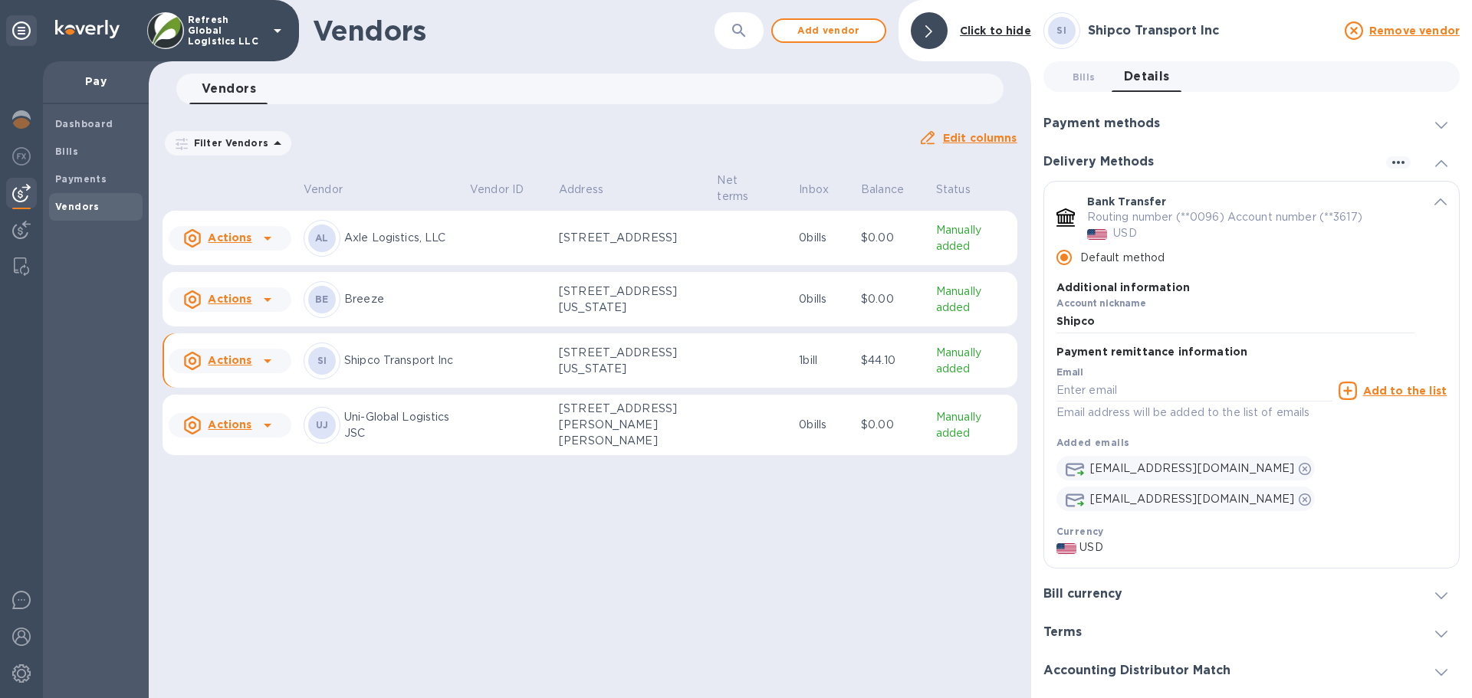
click at [1434, 200] on icon "default-method" at bounding box center [1440, 202] width 12 height 7
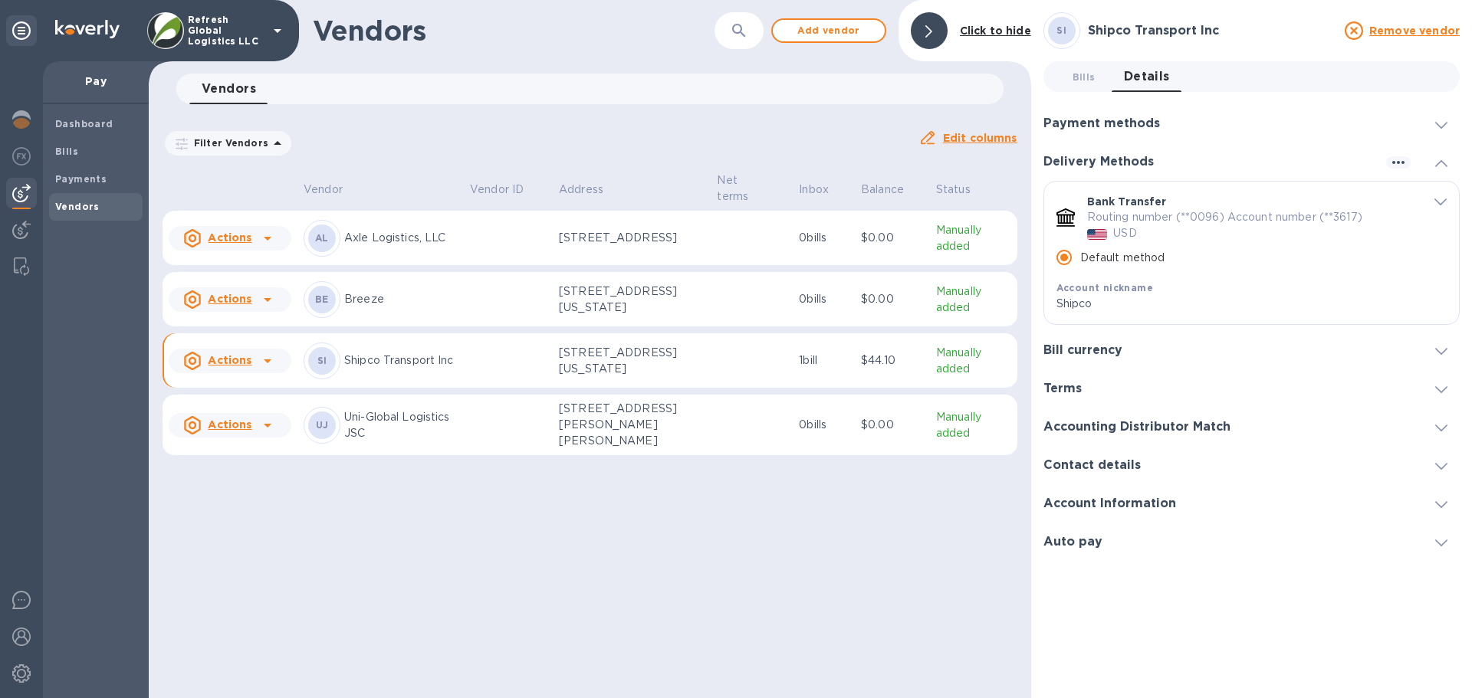
click at [1443, 429] on icon at bounding box center [1441, 428] width 12 height 7
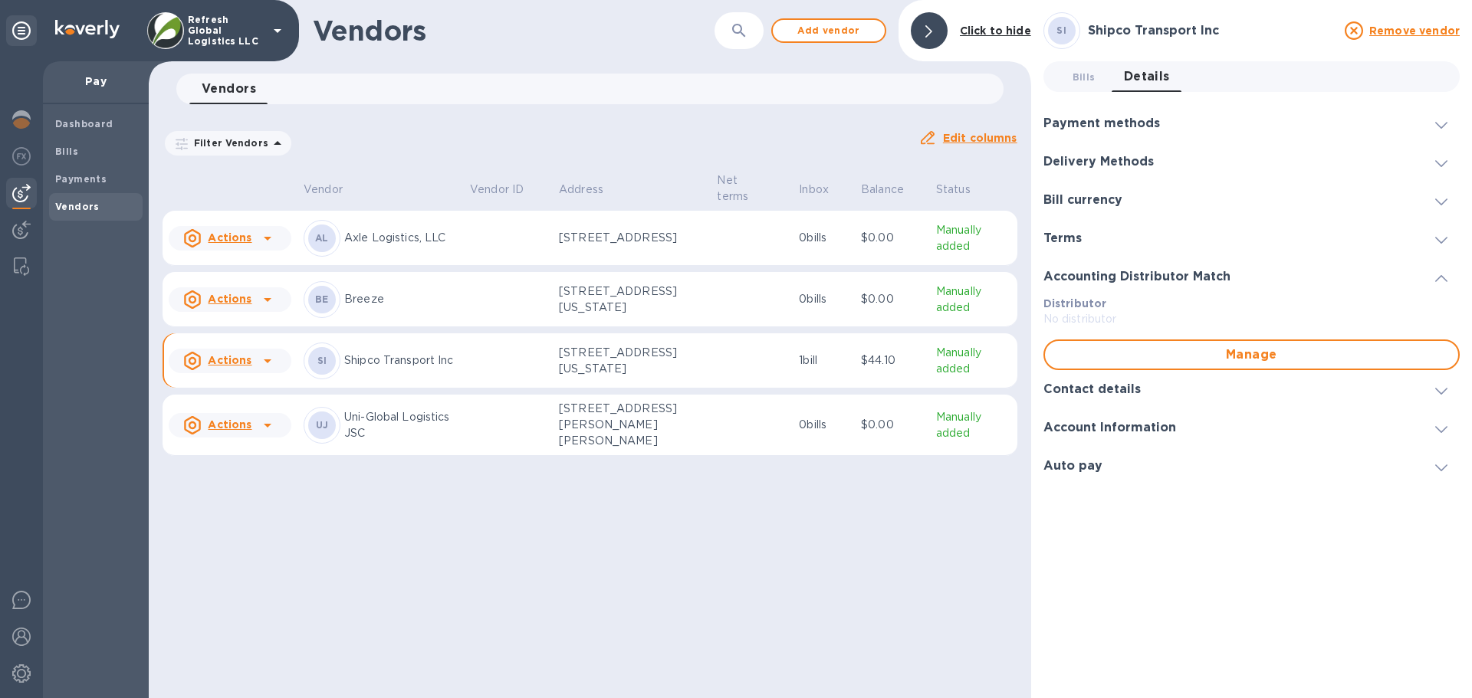
click at [1441, 390] on icon at bounding box center [1441, 391] width 12 height 7
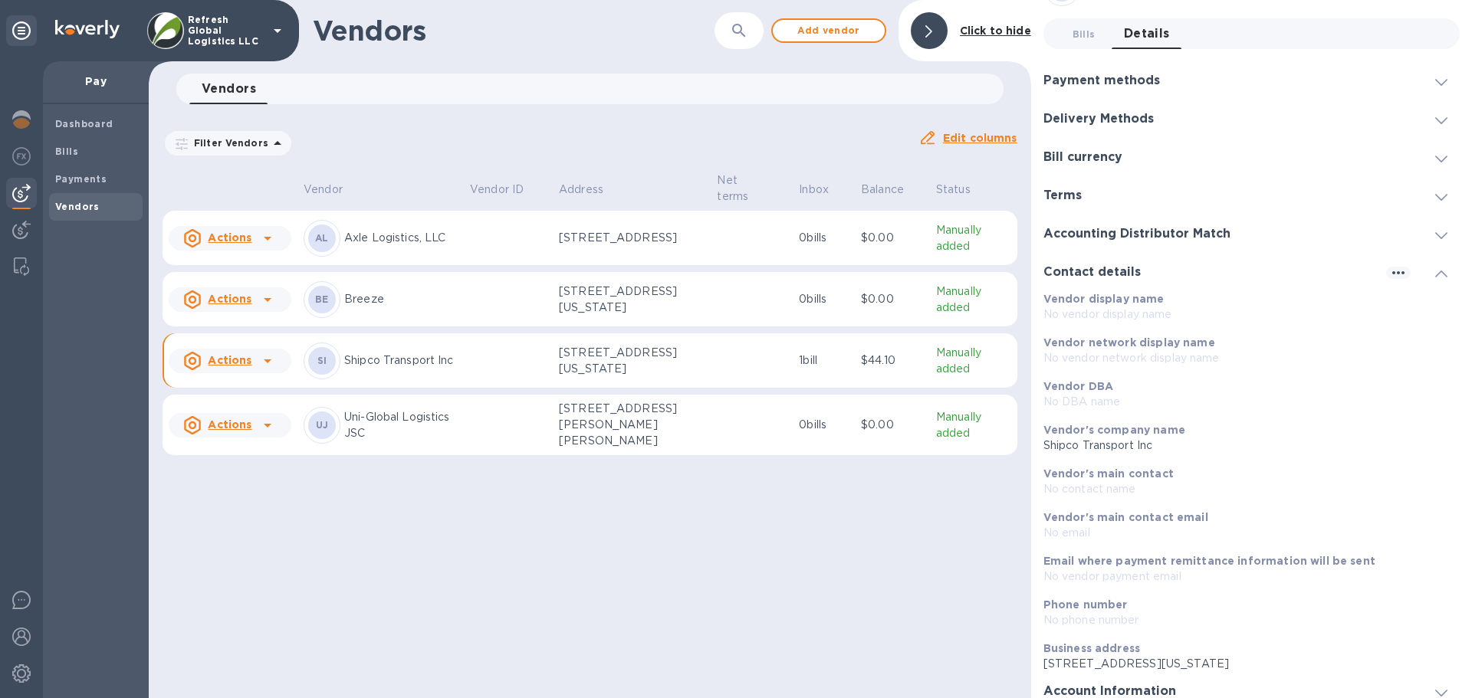
scroll to position [77, 0]
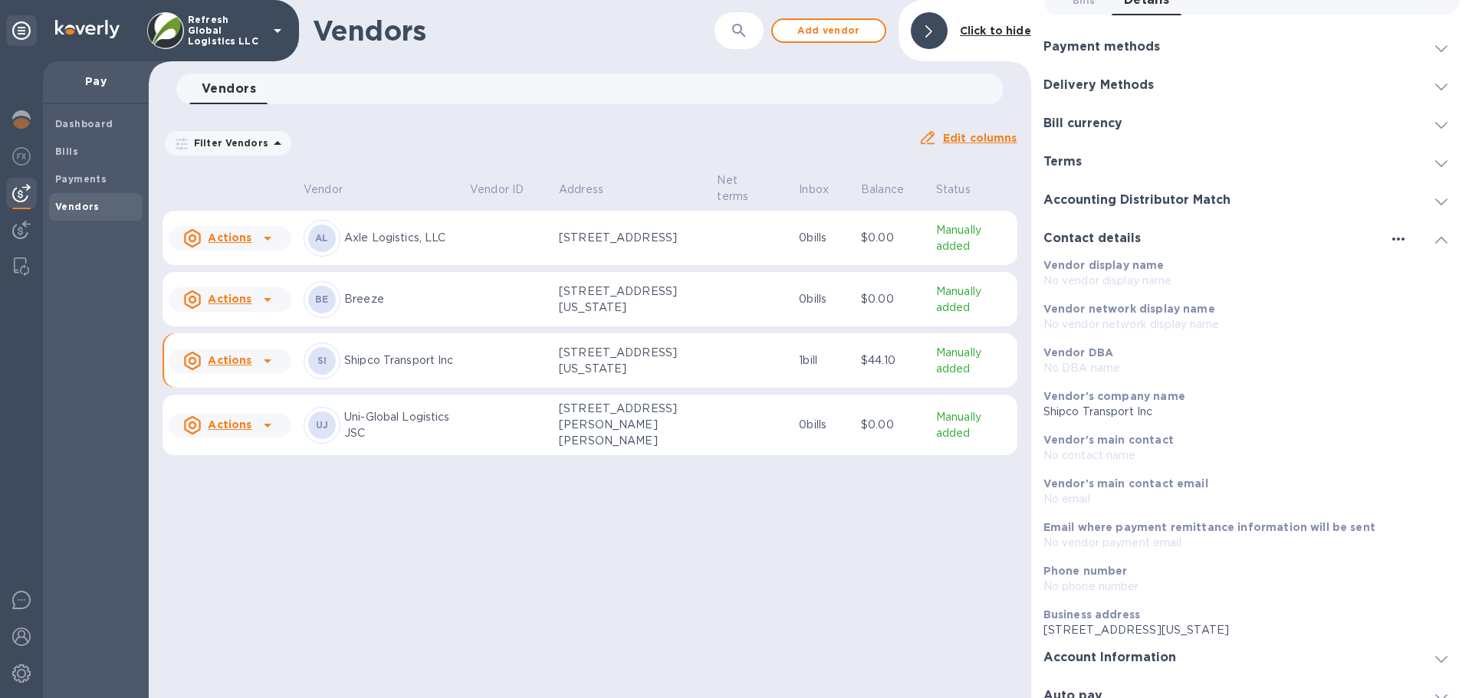
click at [1393, 240] on icon "button" at bounding box center [1398, 239] width 12 height 3
click at [1406, 273] on p "Edit" at bounding box center [1410, 270] width 24 height 15
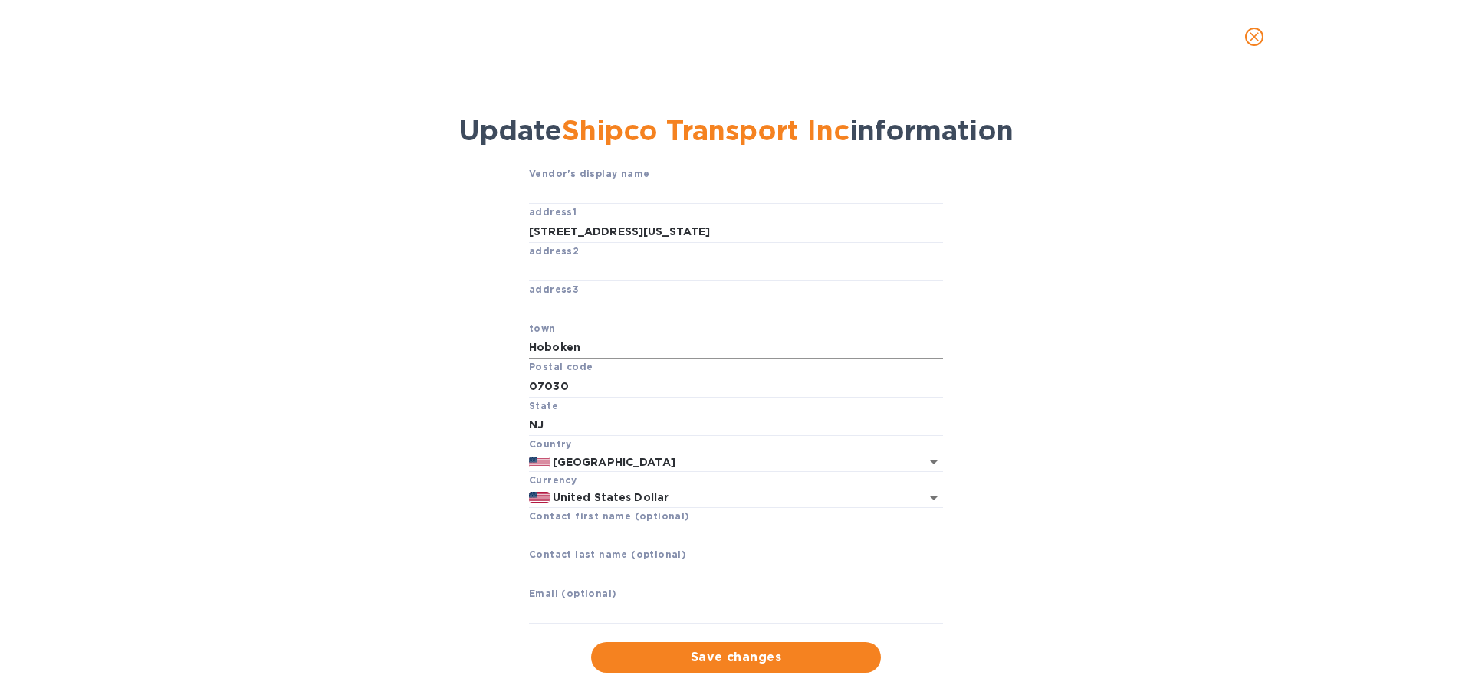
scroll to position [41, 0]
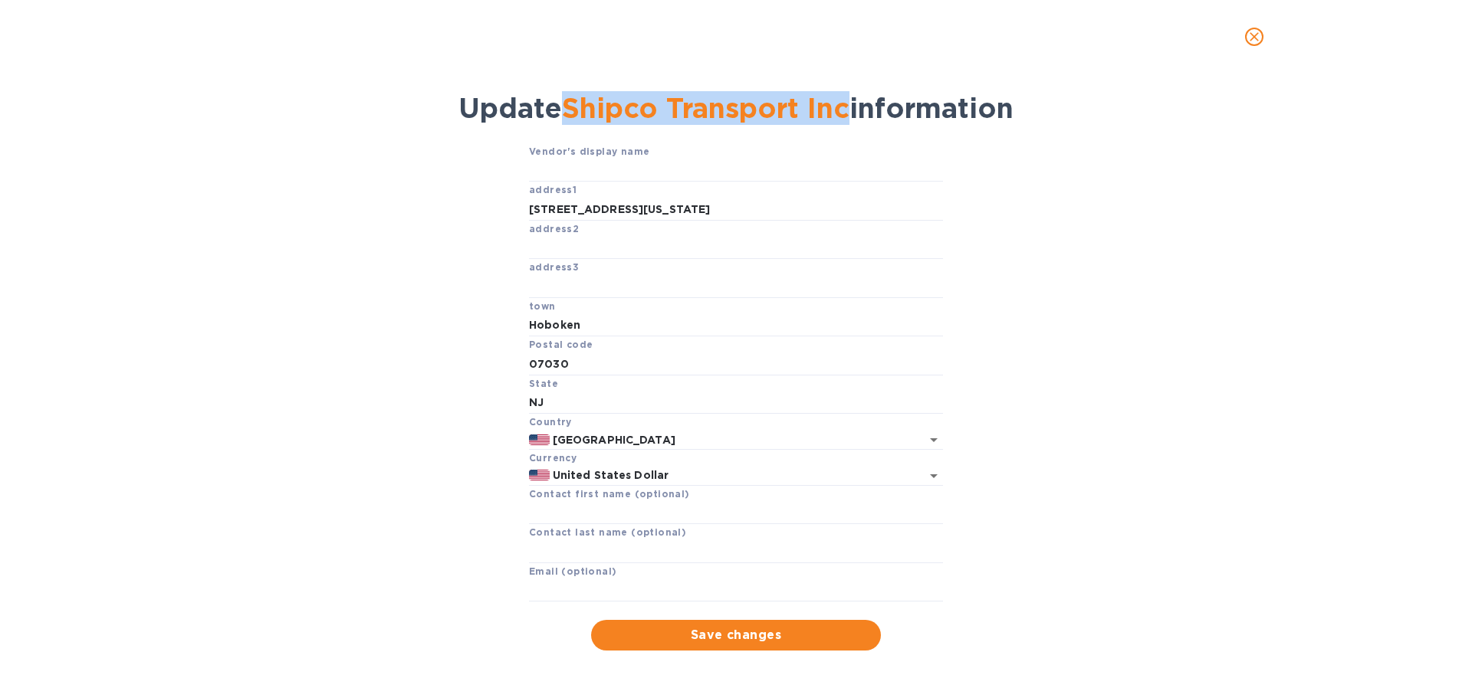
drag, startPoint x: 562, startPoint y: 98, endPoint x: 843, endPoint y: 122, distance: 282.4
click at [843, 122] on span "Shipco Transport Inc" at bounding box center [705, 108] width 287 height 34
copy span "Shipco Transport Inc"
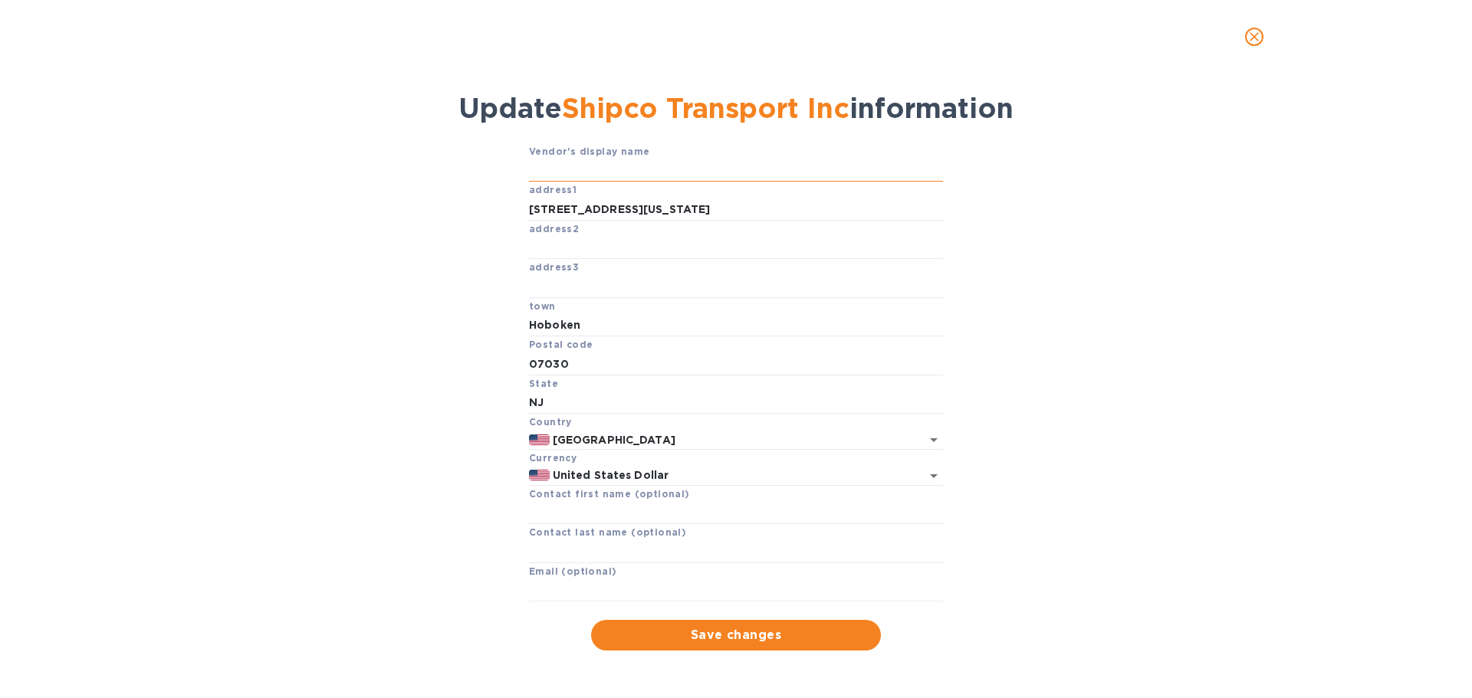
click at [547, 165] on input "text" at bounding box center [736, 170] width 414 height 23
paste input "Shipco Transport Inc"
type input "Shipco Transport Inc"
click at [550, 510] on input "text" at bounding box center [736, 512] width 414 height 23
type input "Freight Cashier"
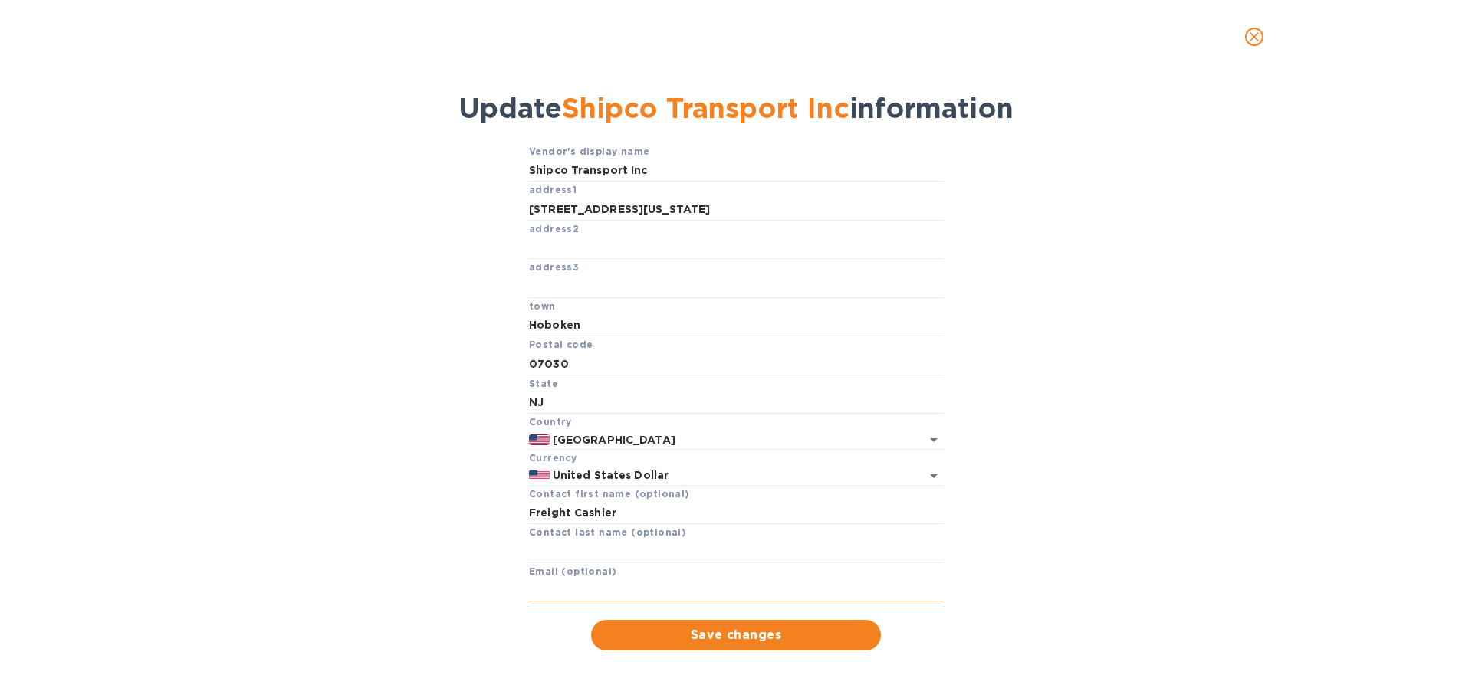
click at [567, 590] on input "text" at bounding box center [736, 591] width 414 height 23
click at [538, 590] on input "text" at bounding box center [736, 591] width 414 height 23
paste input "[EMAIL_ADDRESS][DOMAIN_NAME]"
type input "[EMAIL_ADDRESS][DOMAIN_NAME]"
click at [734, 639] on span "Save changes" at bounding box center [735, 635] width 265 height 18
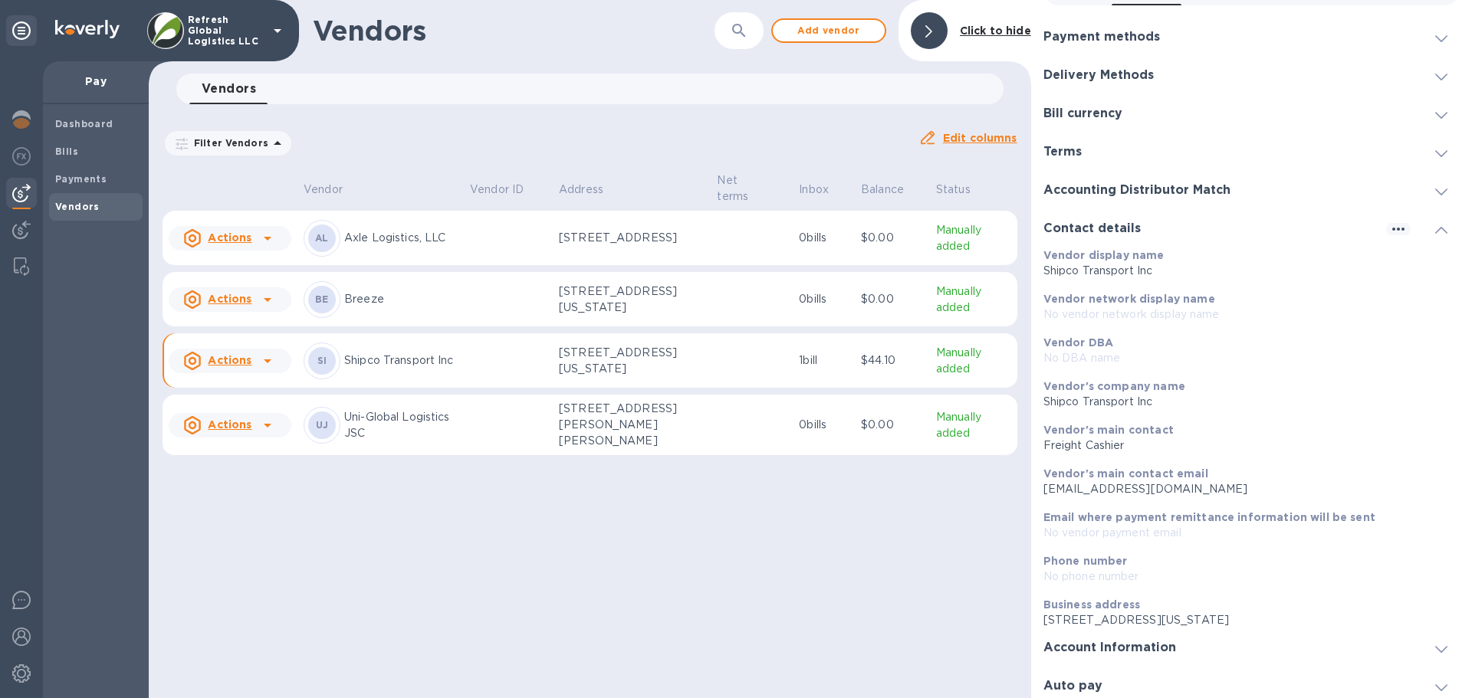
scroll to position [94, 0]
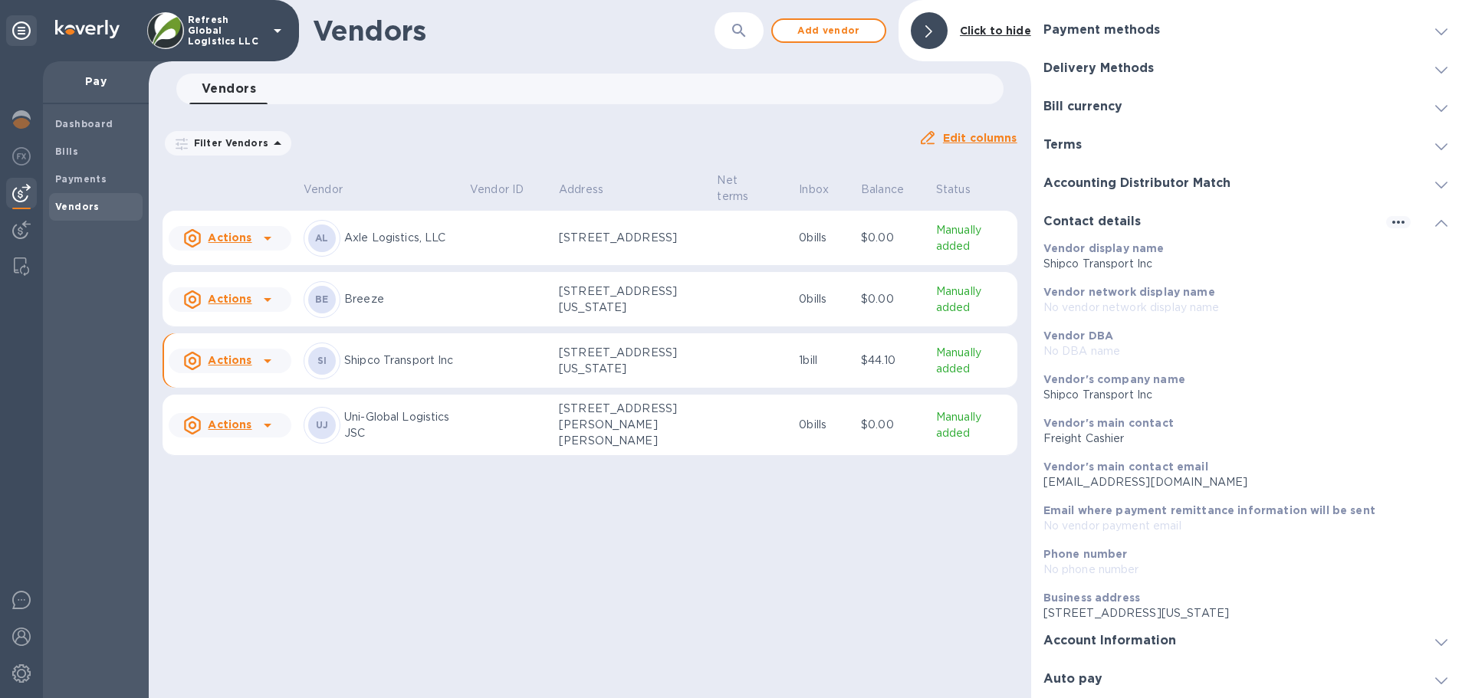
click at [1435, 645] on icon at bounding box center [1441, 642] width 12 height 7
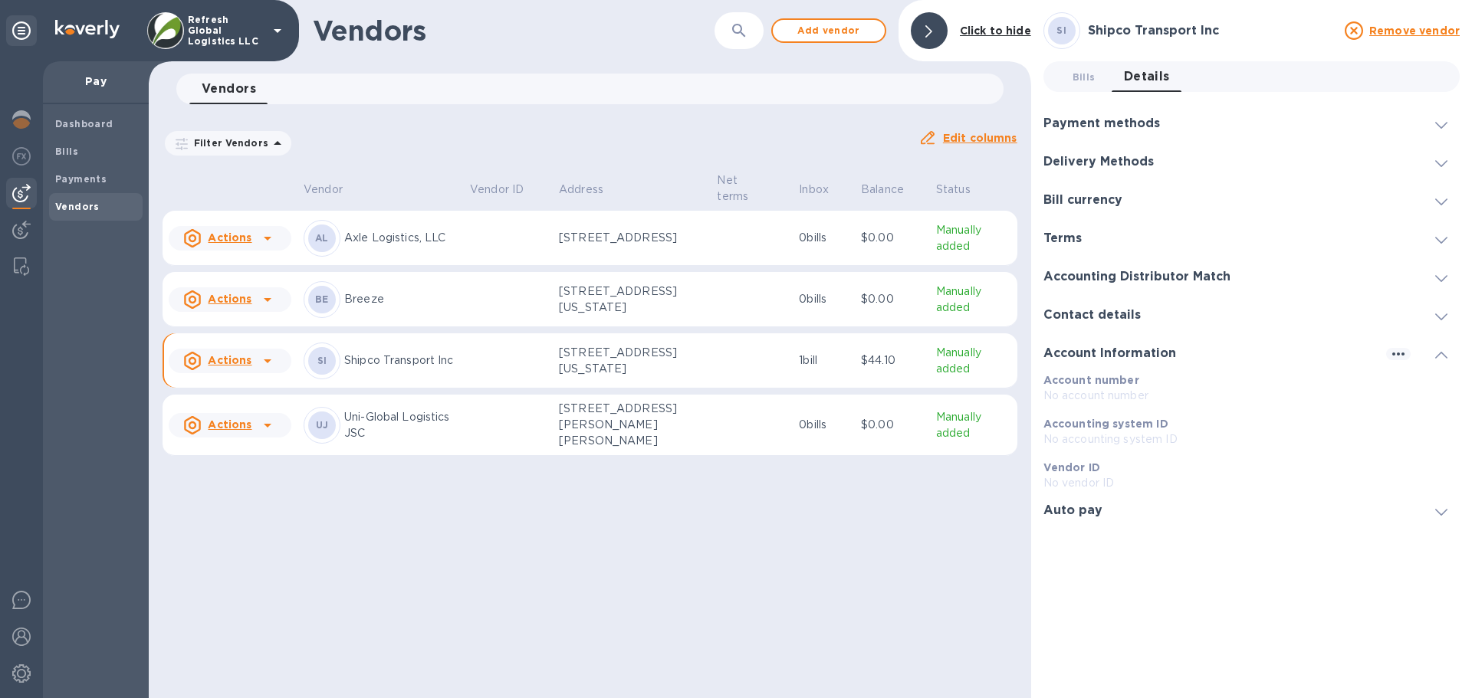
click at [1086, 508] on h3 "Auto pay" at bounding box center [1072, 511] width 59 height 15
click at [67, 144] on span "Bills" at bounding box center [66, 151] width 23 height 15
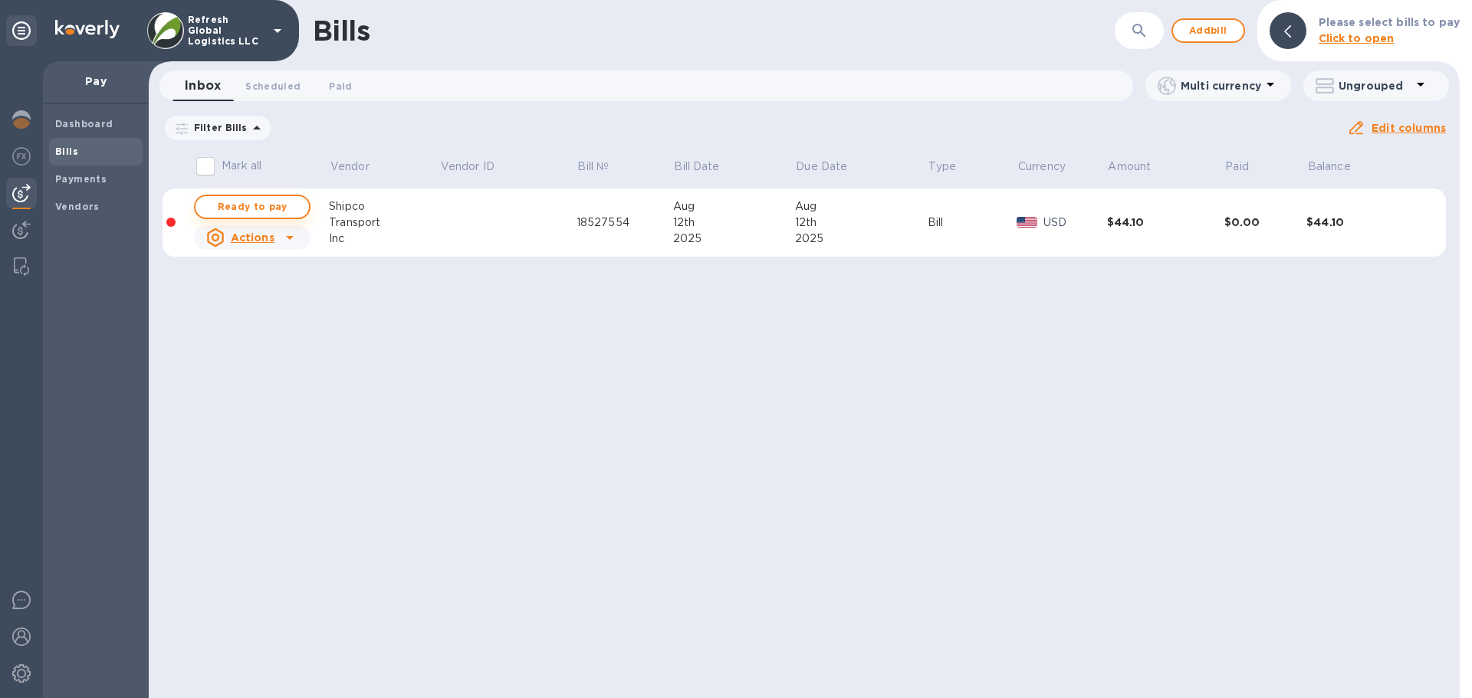
click at [278, 206] on span "Ready to pay" at bounding box center [252, 207] width 89 height 18
checkbox input "true"
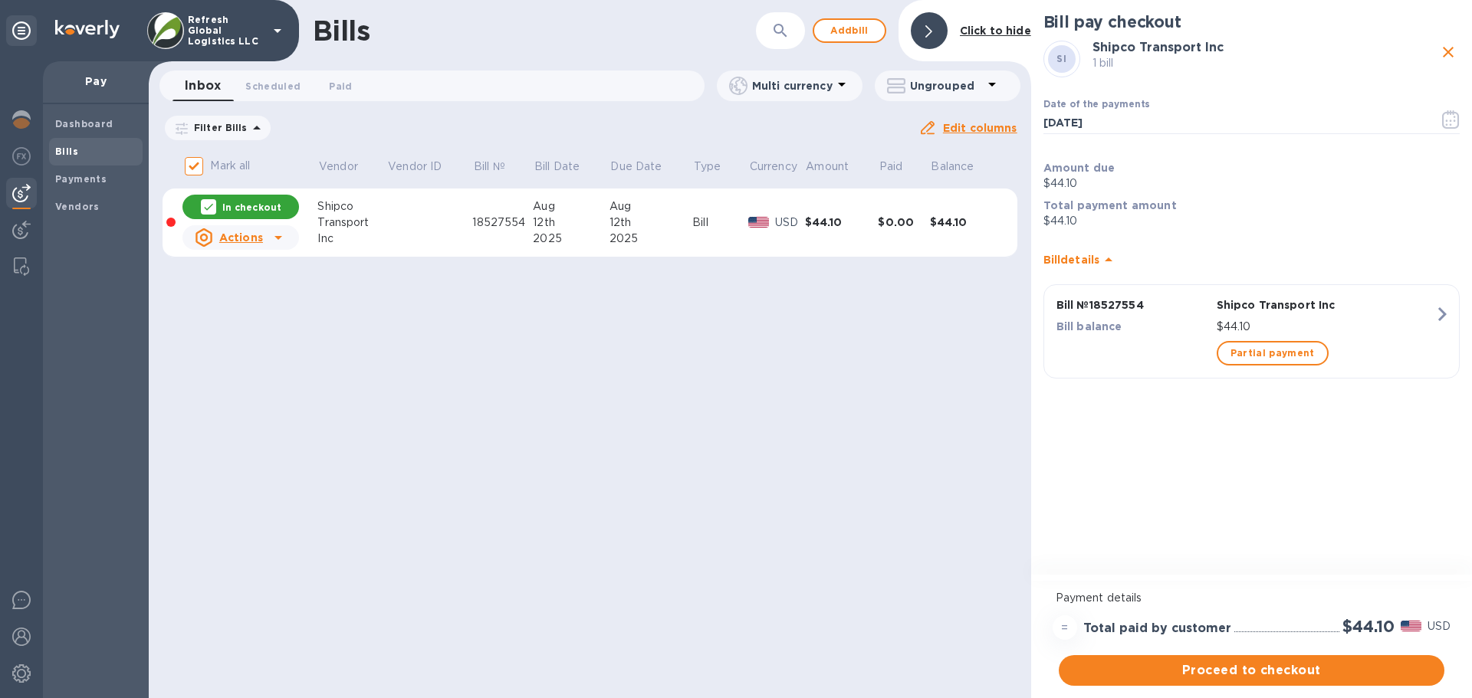
click at [1445, 311] on icon "button" at bounding box center [1442, 315] width 28 height 28
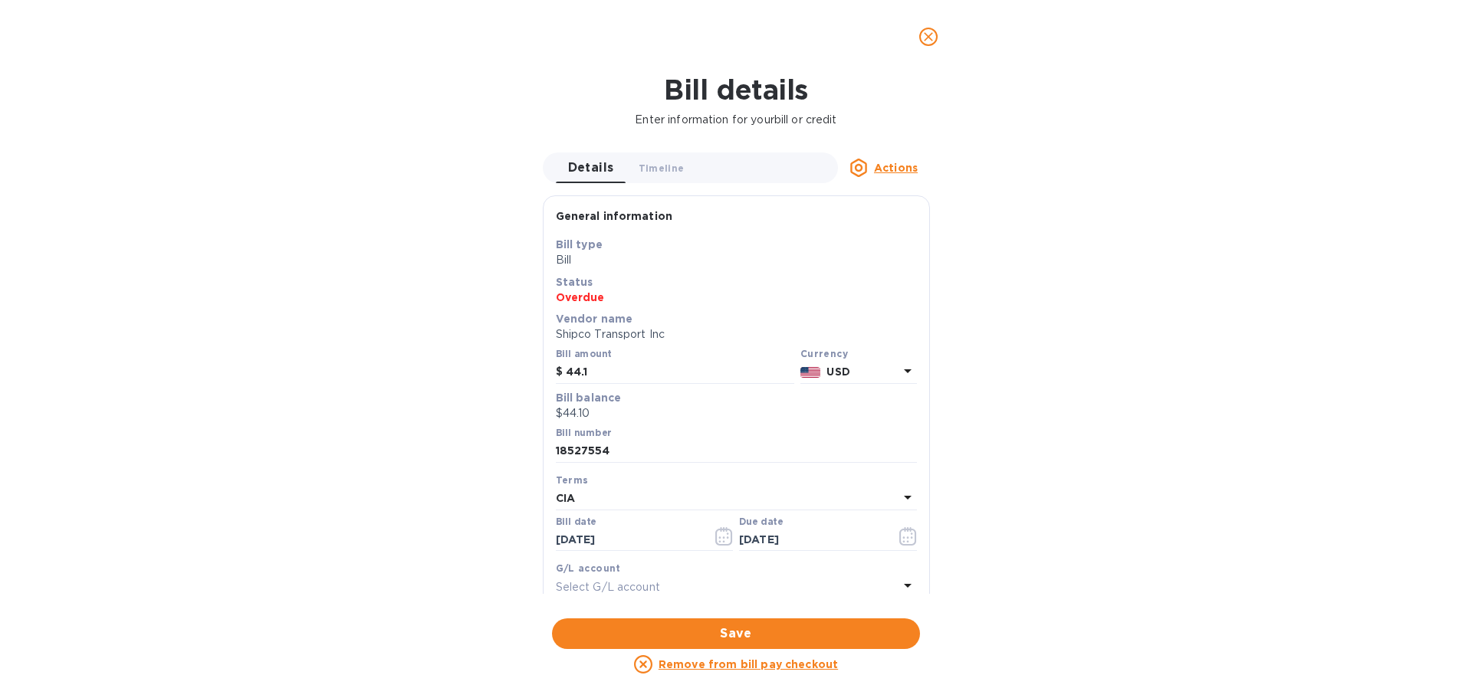
click at [904, 497] on icon at bounding box center [908, 498] width 8 height 4
click at [900, 497] on div "Terms NET 30 NET 60 1/10 NET 60 2/10 NET 60 CIA Create new" at bounding box center [736, 616] width 361 height 256
click at [824, 632] on span "Save" at bounding box center [735, 634] width 343 height 18
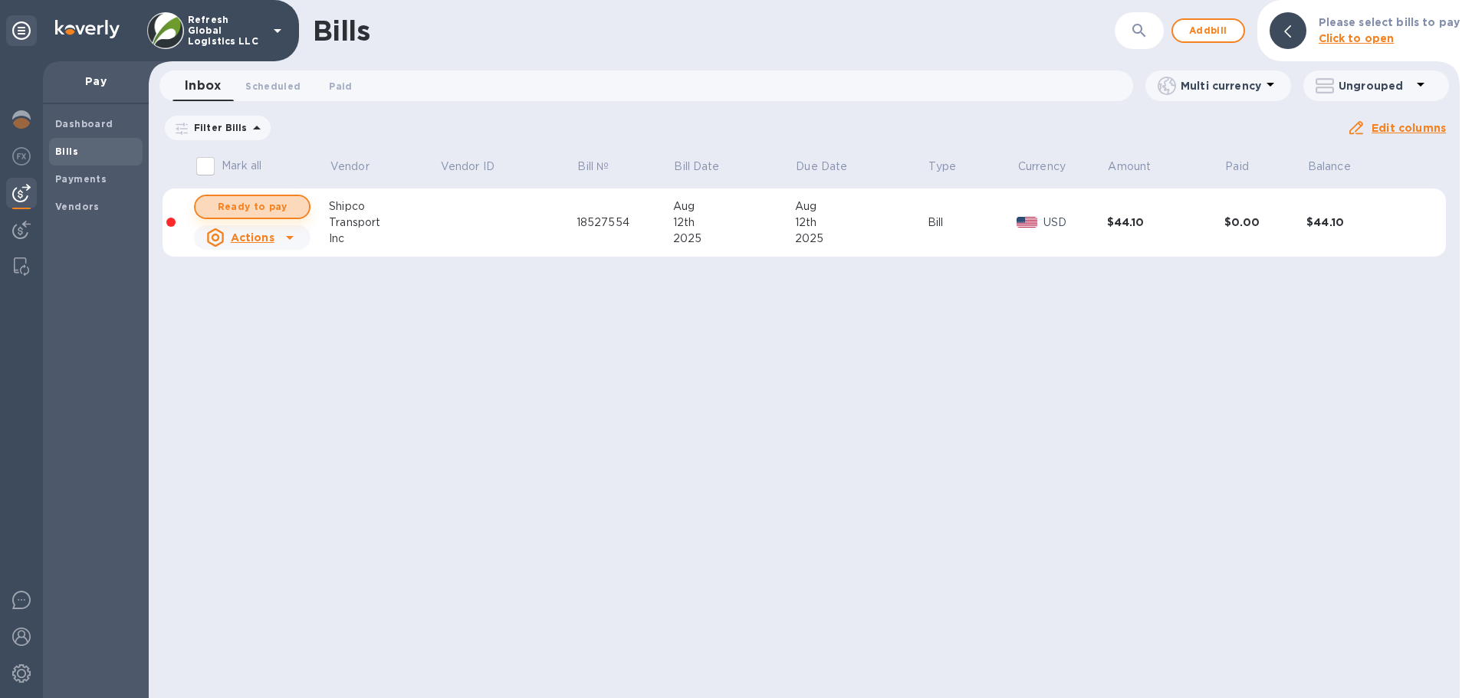
click at [251, 202] on span "Ready to pay" at bounding box center [252, 207] width 89 height 18
checkbox input "true"
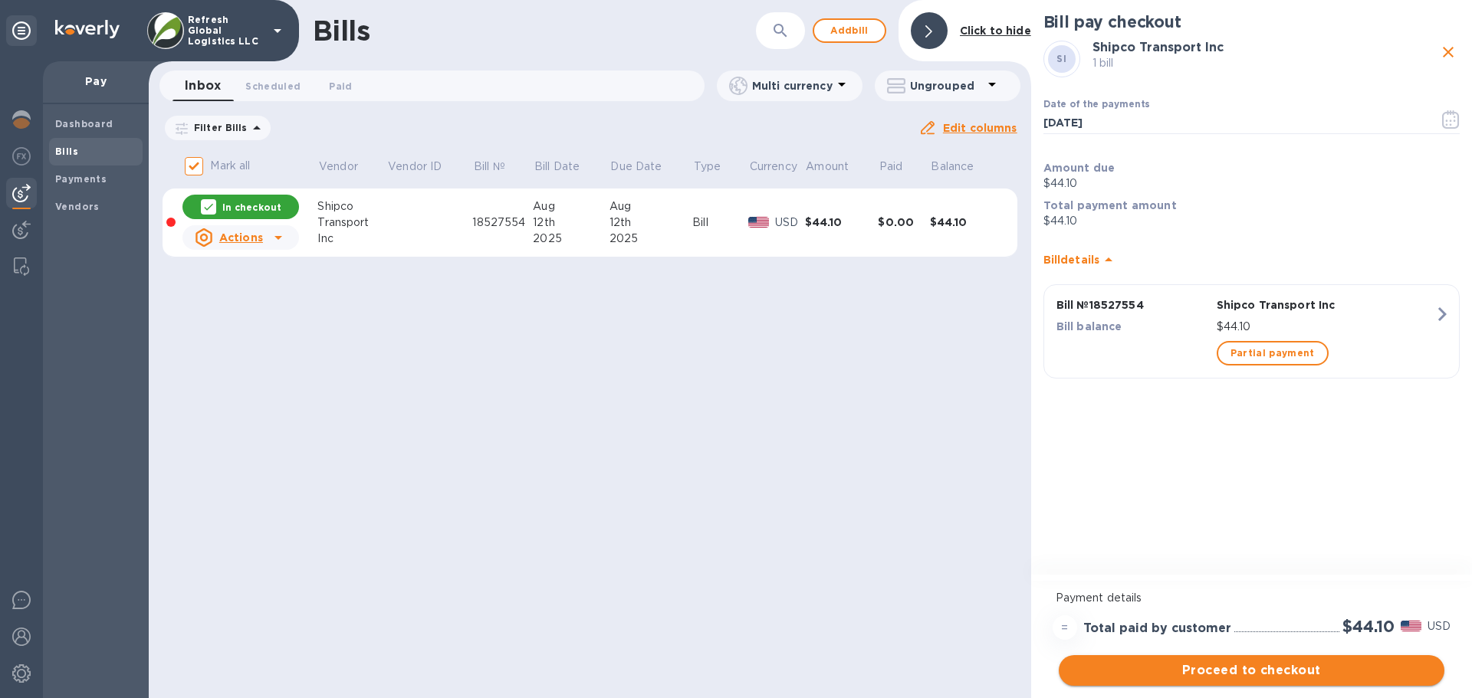
click at [1316, 666] on span "Proceed to checkout" at bounding box center [1251, 671] width 361 height 18
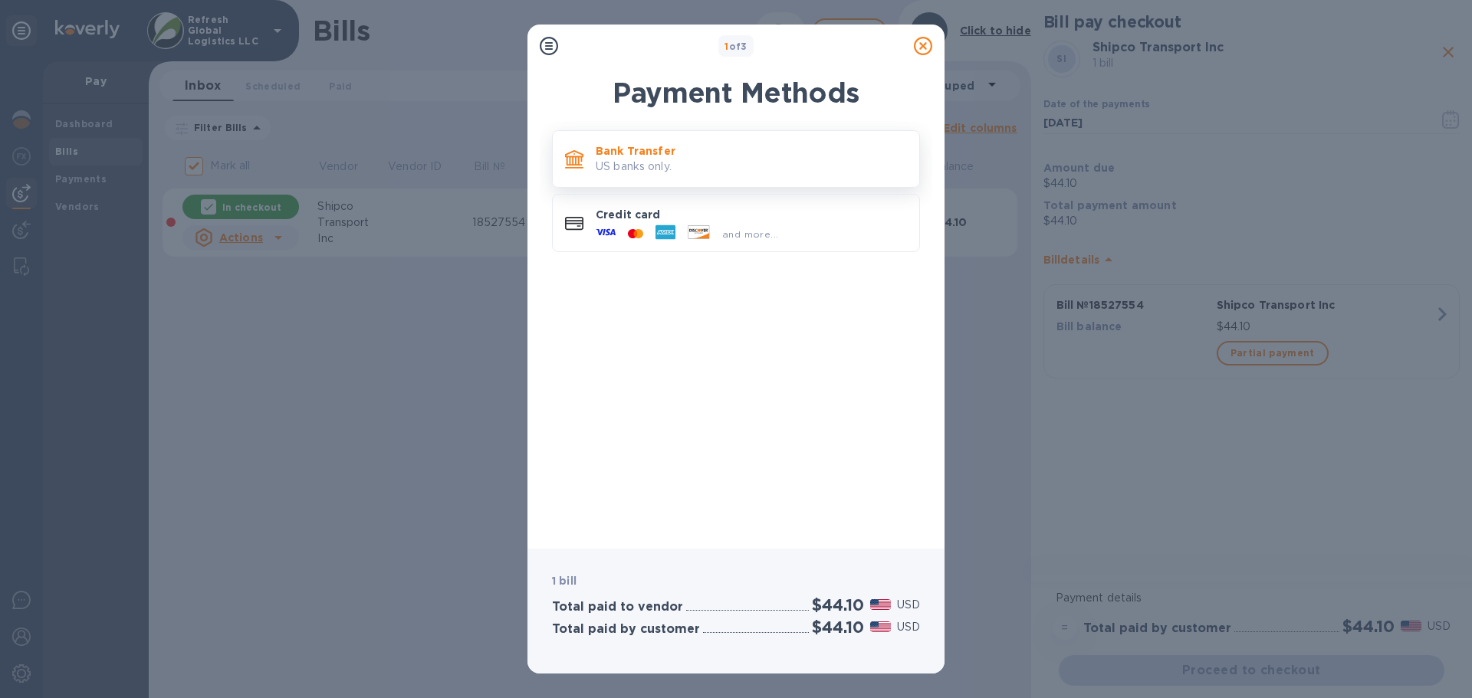
click at [639, 152] on p "Bank Transfer" at bounding box center [751, 150] width 311 height 15
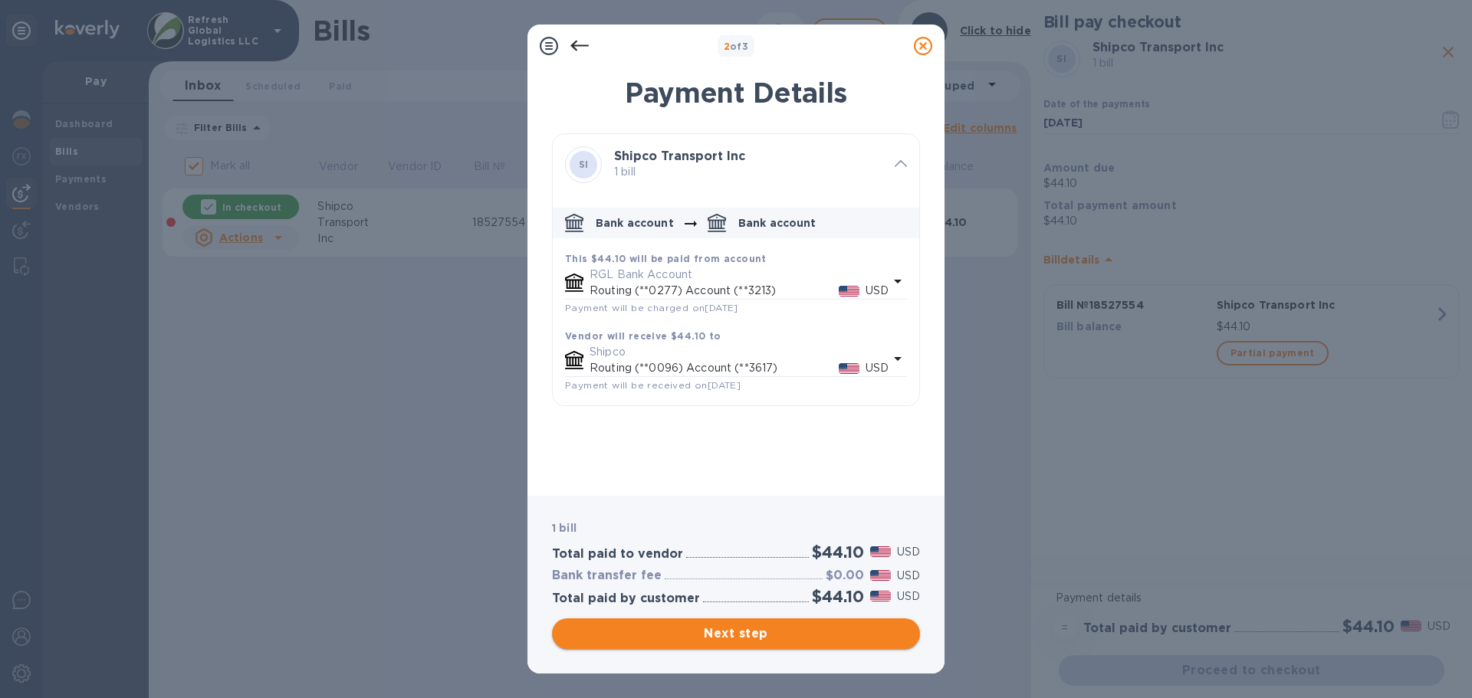
click at [731, 638] on span "Next step" at bounding box center [735, 634] width 343 height 18
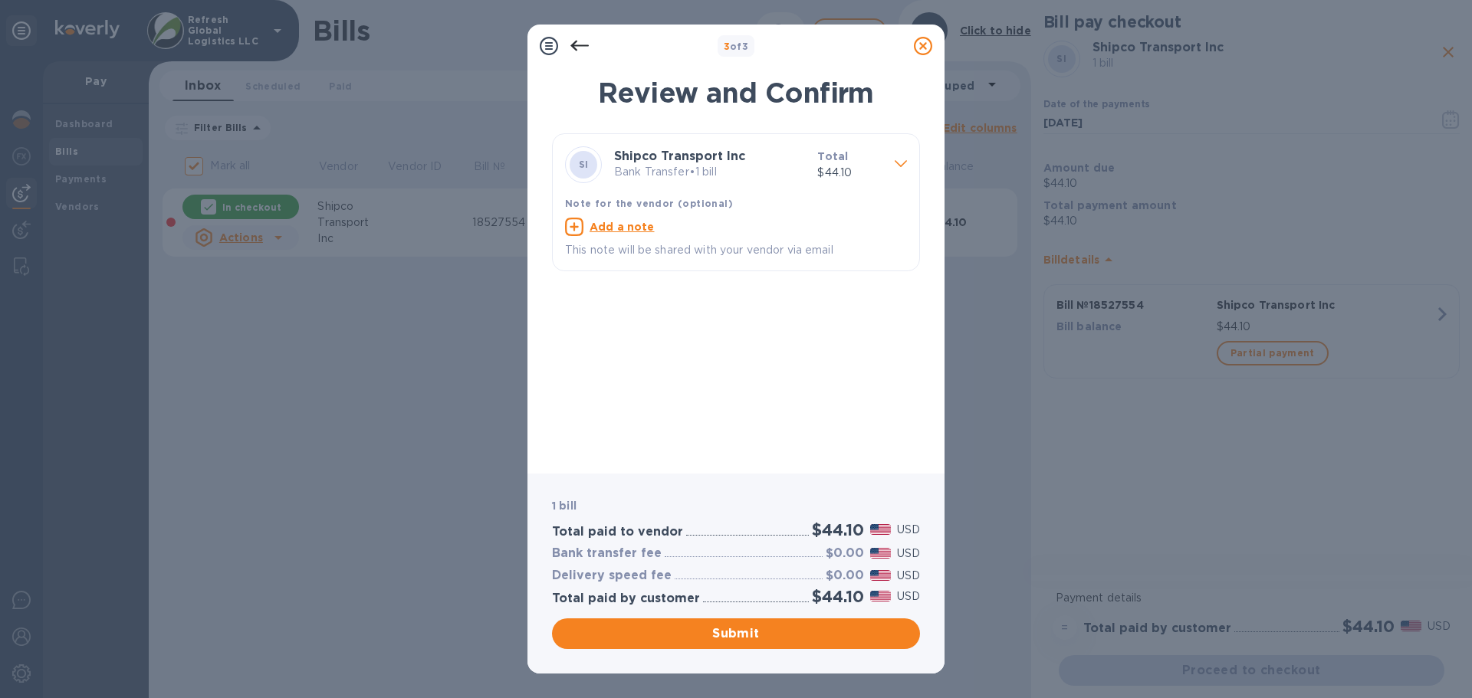
click at [625, 225] on u "Add a note" at bounding box center [622, 227] width 65 height 12
click at [590, 223] on textarea at bounding box center [723, 228] width 317 height 13
paste textarea "18527554"
type textarea "Invoice # 18527554"
click at [724, 630] on span "Submit" at bounding box center [735, 634] width 343 height 18
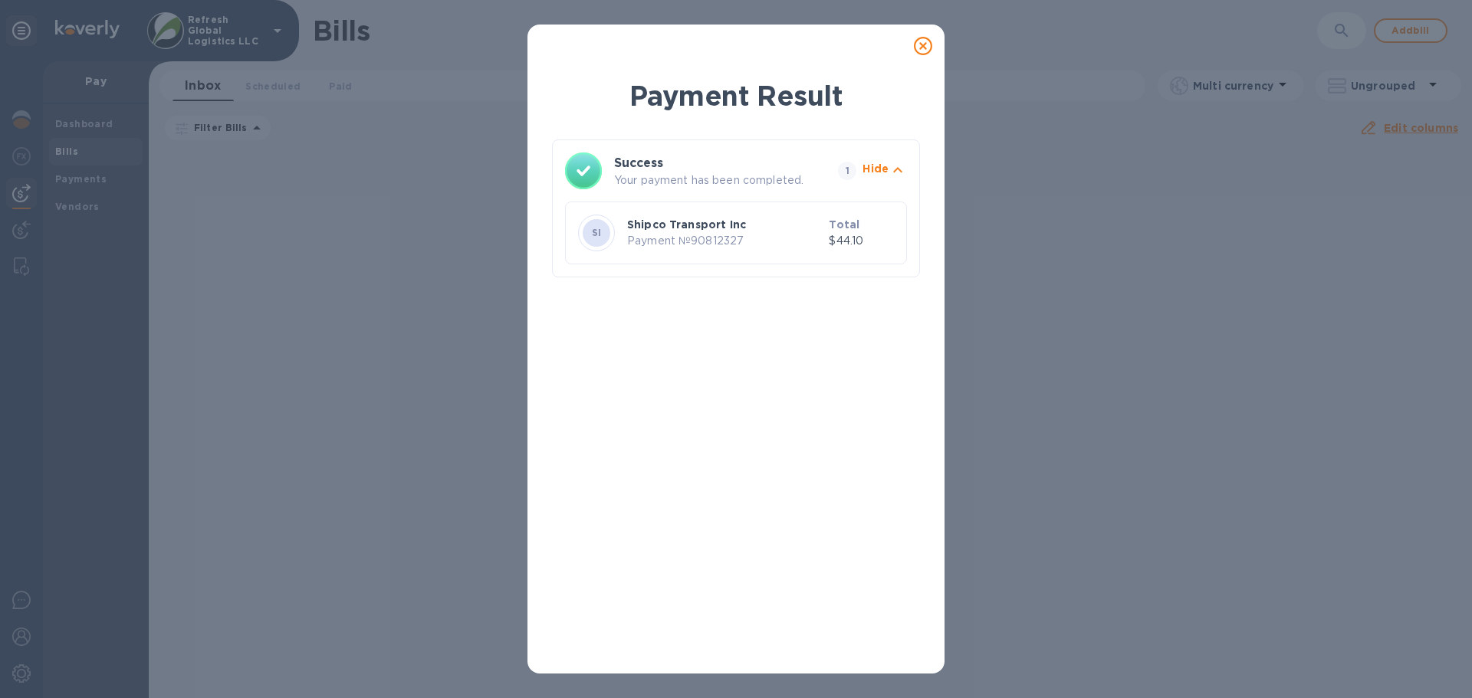
click at [925, 41] on icon at bounding box center [923, 46] width 18 height 18
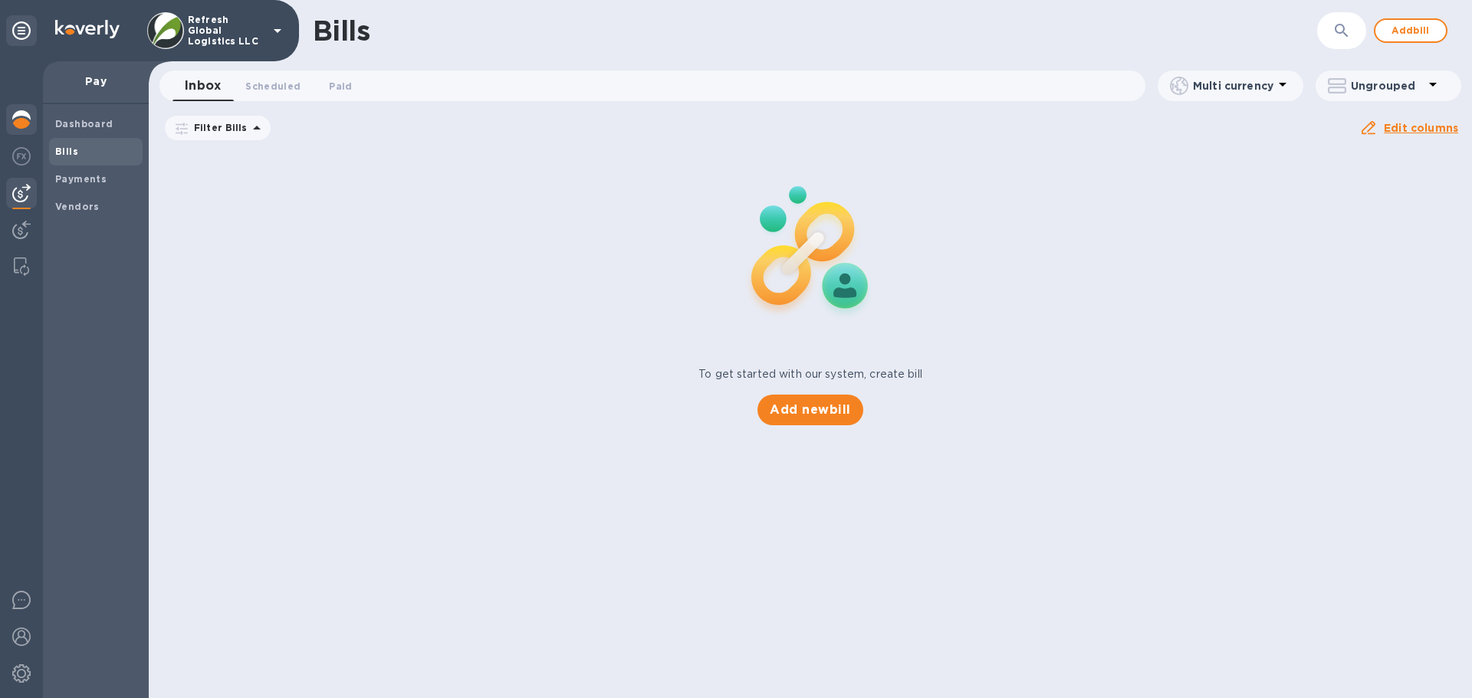
click at [21, 116] on img at bounding box center [21, 119] width 18 height 18
